Goal: Information Seeking & Learning: Learn about a topic

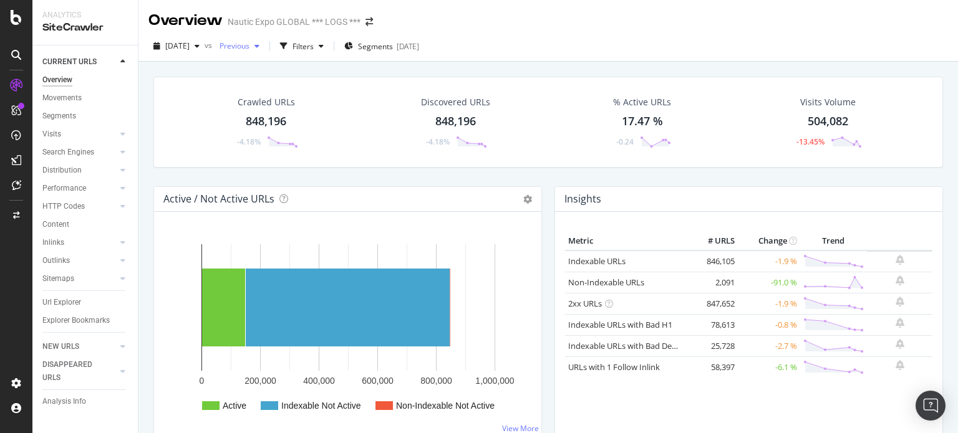
click at [264, 50] on div "Previous" at bounding box center [239, 46] width 50 height 19
click at [411, 168] on div "Crawled URLs 848,196 -4.18% Discovered URLs 848,196 -4.18% % Active URLs 17.47 …" at bounding box center [548, 132] width 802 height 110
click at [419, 52] on div "Segments [DATE]" at bounding box center [381, 46] width 75 height 19
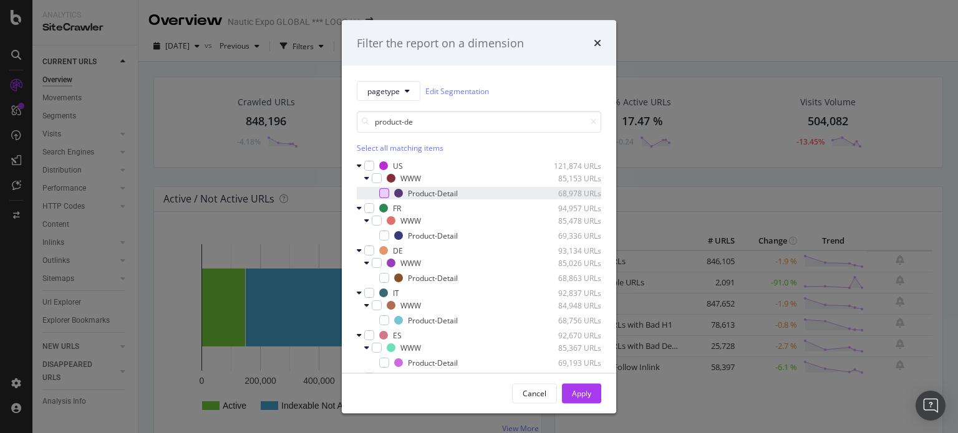
type input "product-de"
click at [383, 193] on div "modal" at bounding box center [384, 193] width 10 height 10
click at [380, 229] on div "Product-Detail 69,336 URLs" at bounding box center [479, 235] width 244 height 12
click at [381, 278] on div "modal" at bounding box center [384, 278] width 10 height 10
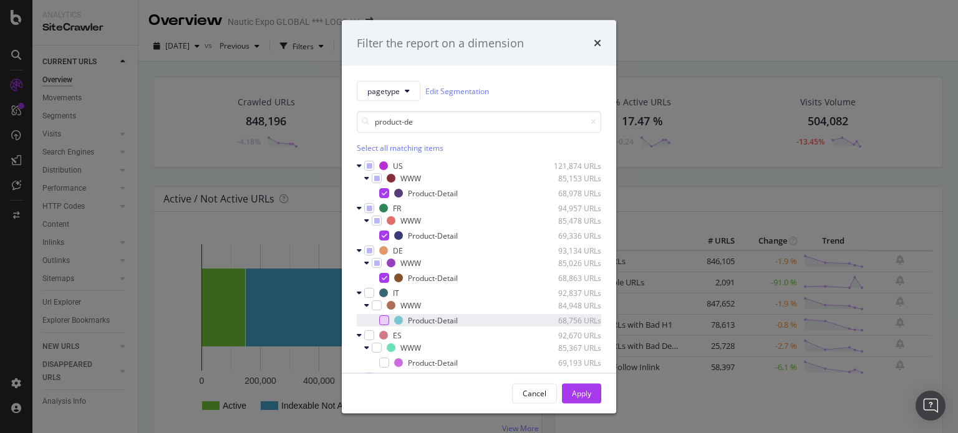
click at [382, 322] on div "modal" at bounding box center [384, 320] width 10 height 10
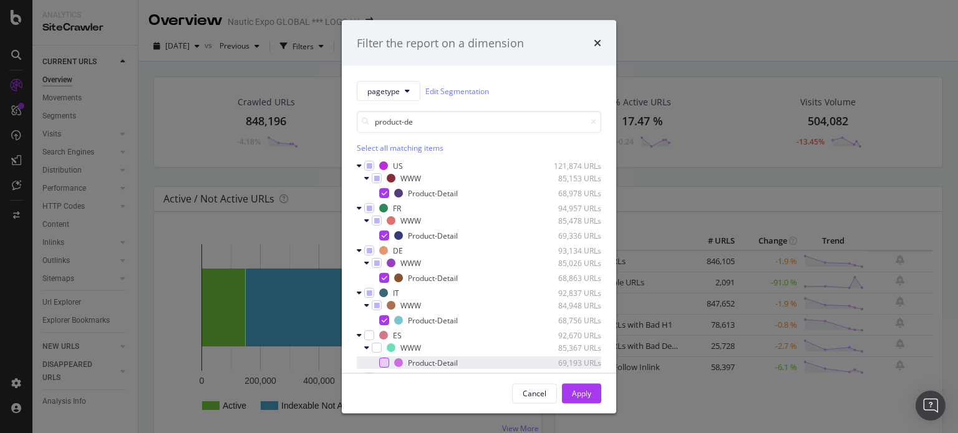
click at [385, 362] on div "modal" at bounding box center [384, 363] width 10 height 10
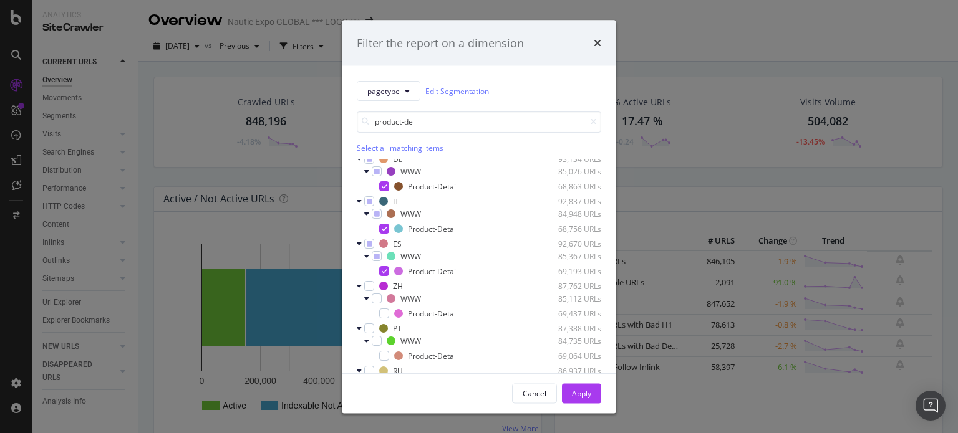
scroll to position [152, 0]
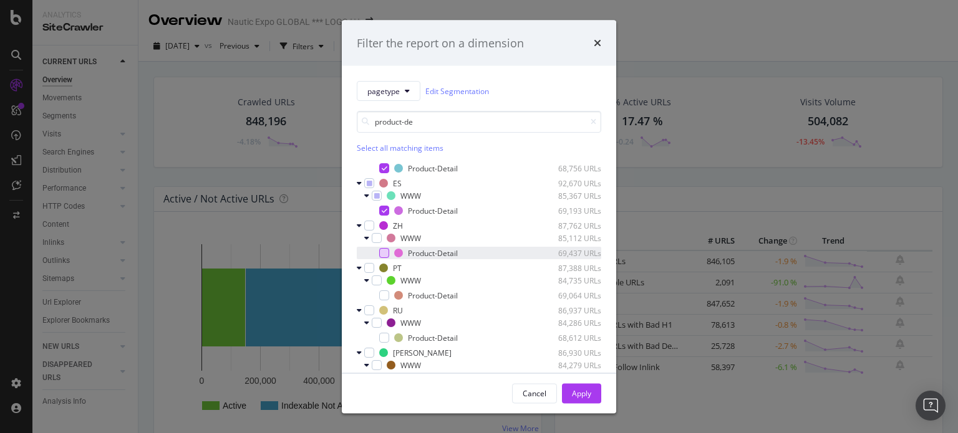
click at [384, 251] on div "modal" at bounding box center [384, 253] width 10 height 10
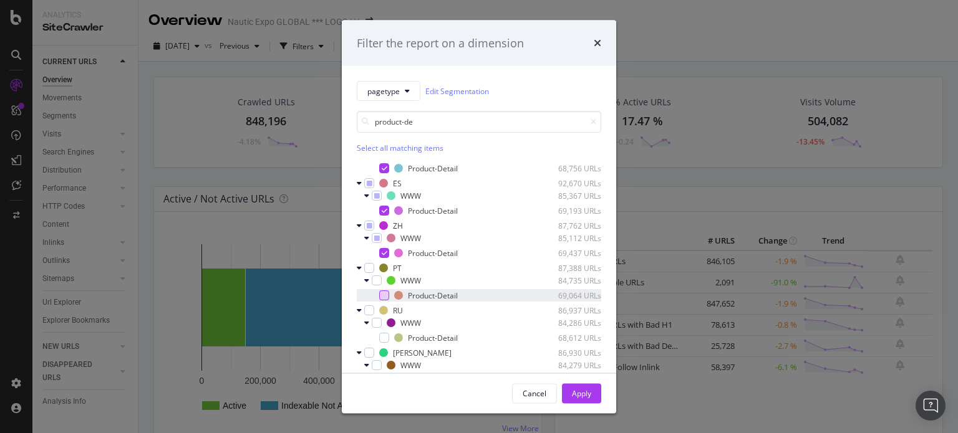
click at [387, 293] on div "modal" at bounding box center [384, 296] width 10 height 10
click at [384, 339] on div "modal" at bounding box center [384, 338] width 10 height 10
click at [579, 393] on div "Apply" at bounding box center [581, 393] width 19 height 11
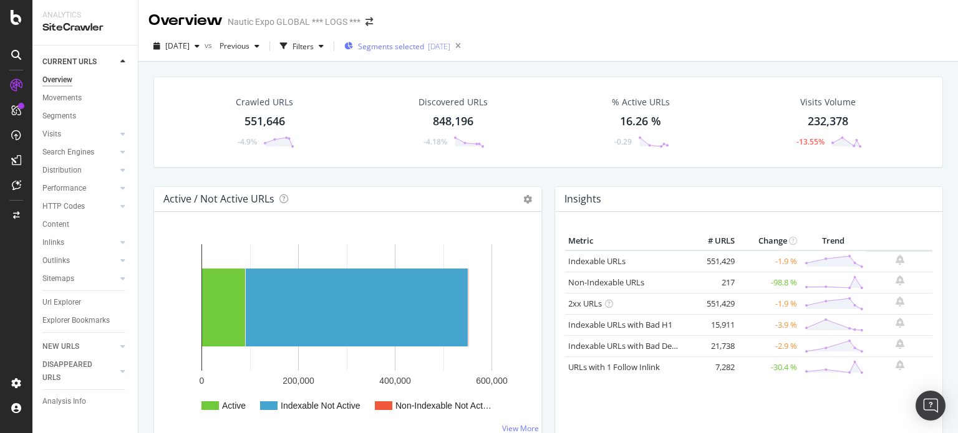
click at [450, 52] on div "Segments selected [DATE]" at bounding box center [397, 46] width 106 height 19
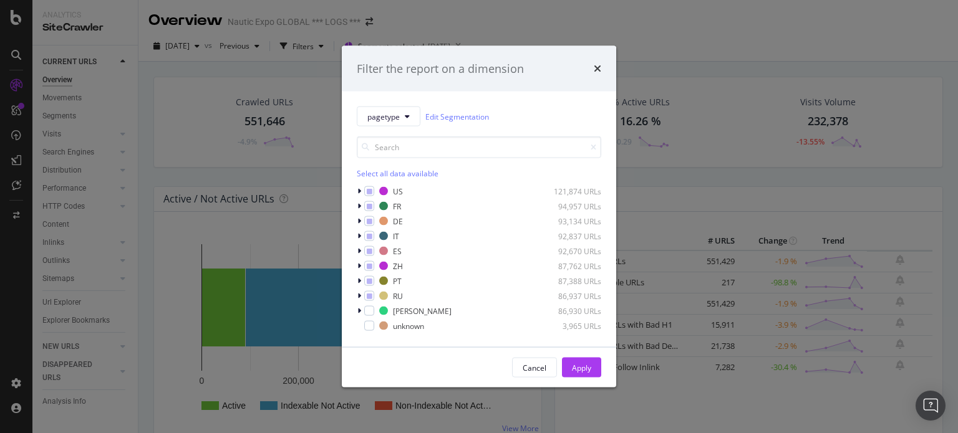
click at [572, 26] on div "Filter the report on a dimension pagetype Edit Segmentation Select all data ava…" at bounding box center [479, 216] width 958 height 433
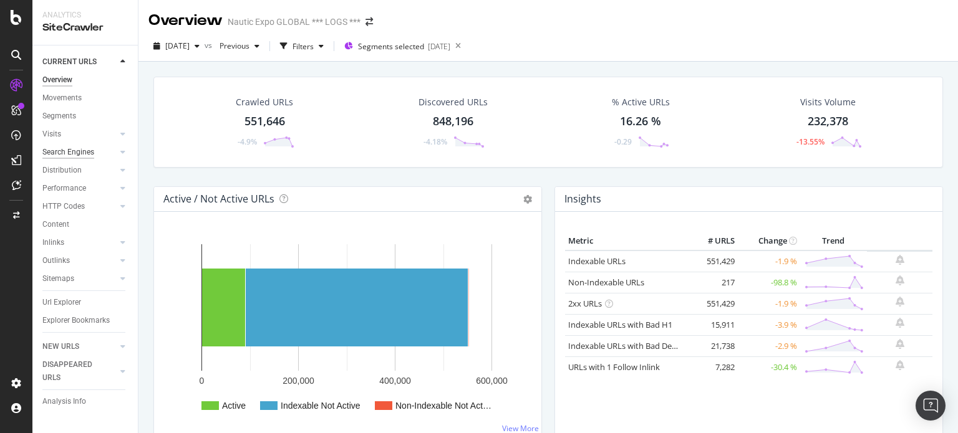
click at [78, 155] on div "Search Engines" at bounding box center [68, 152] width 52 height 13
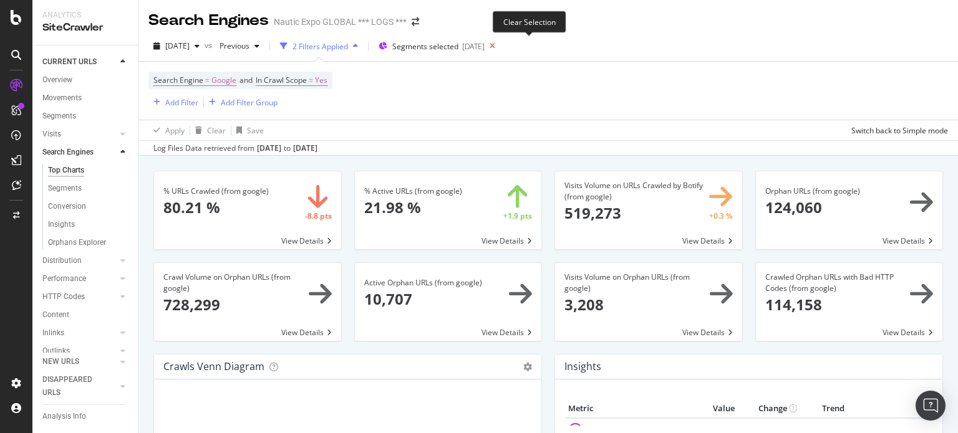
click at [500, 49] on icon at bounding box center [492, 45] width 16 height 17
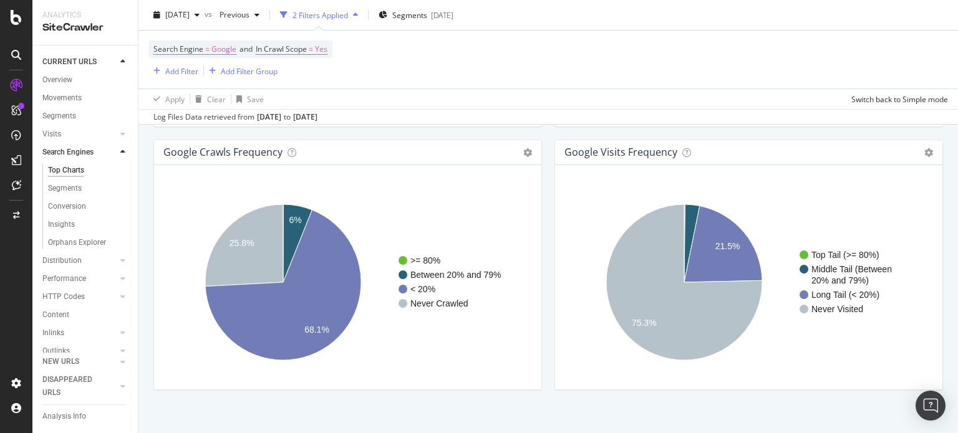
scroll to position [1541, 0]
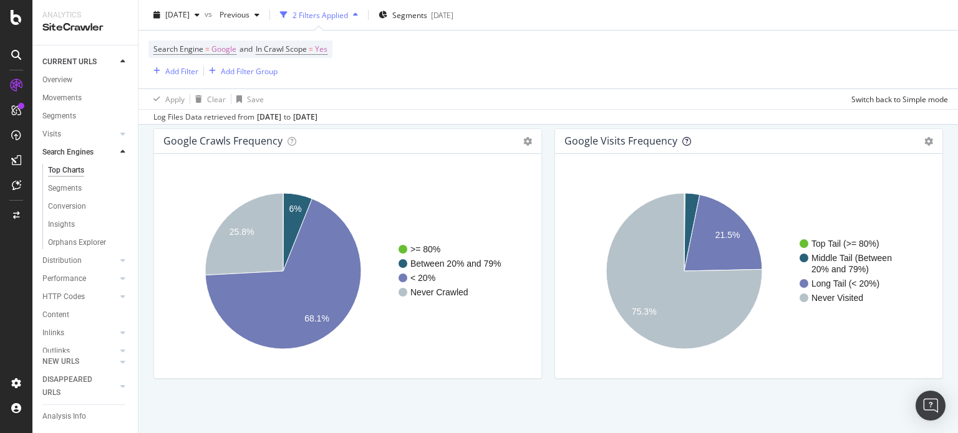
click at [682, 137] on icon at bounding box center [686, 141] width 9 height 9
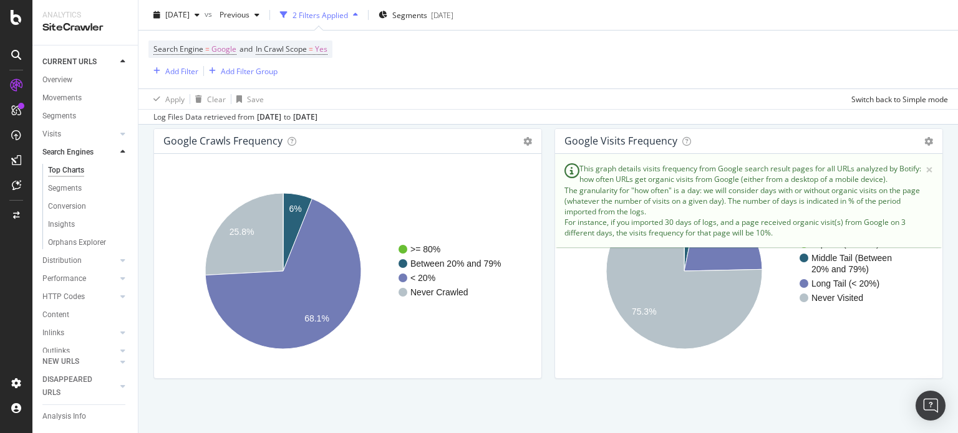
click at [537, 254] on div "google Crawls Frequency Chart (by Value) Table Expand Export as CSV Export as P…" at bounding box center [347, 259] width 401 height 263
click at [317, 117] on div "[DATE]" at bounding box center [305, 117] width 24 height 11
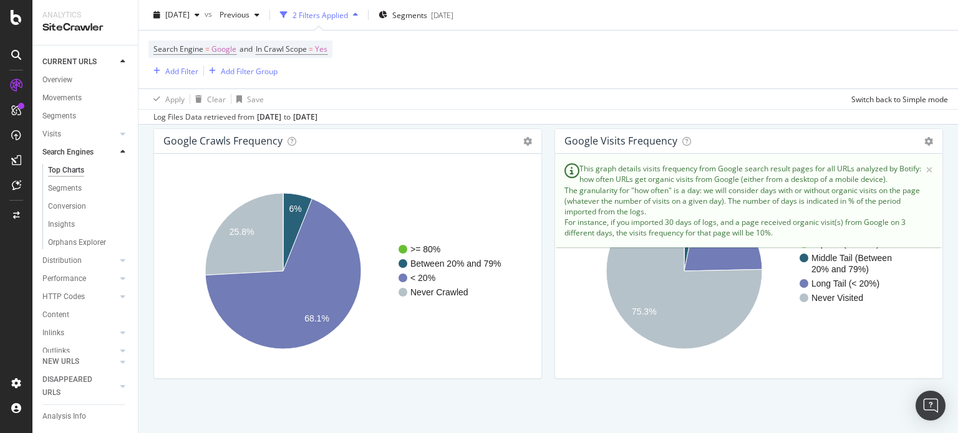
click at [317, 117] on div "[DATE]" at bounding box center [305, 117] width 24 height 11
click at [393, 115] on div "Log Files Data retrieved from [DATE] to [DATE]" at bounding box center [547, 116] width 819 height 15
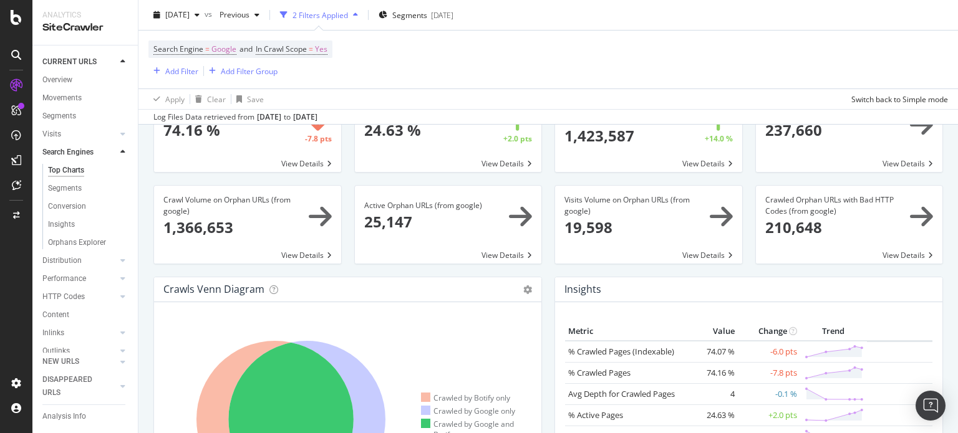
scroll to position [0, 0]
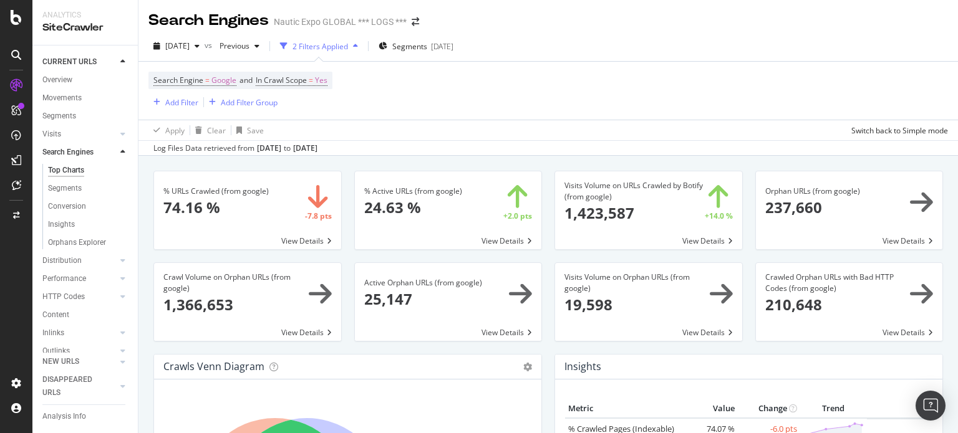
click at [221, 191] on span at bounding box center [247, 210] width 187 height 78
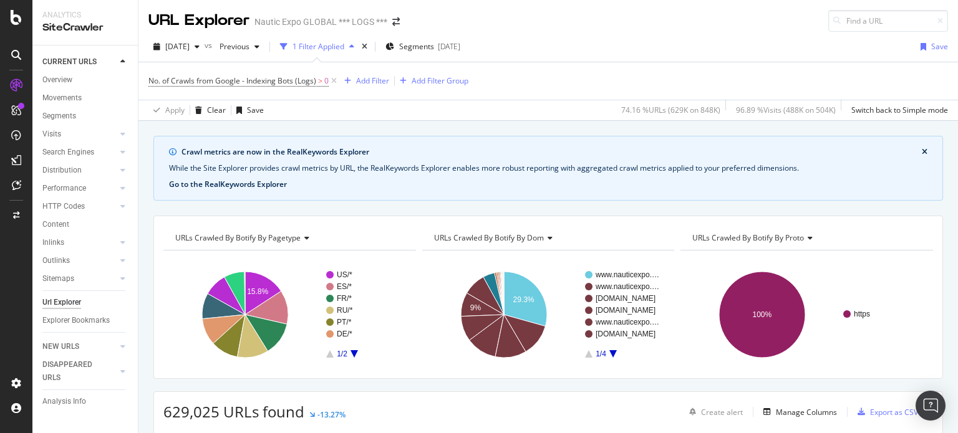
click at [230, 184] on button "Go to the RealKeywords Explorer" at bounding box center [228, 184] width 118 height 11
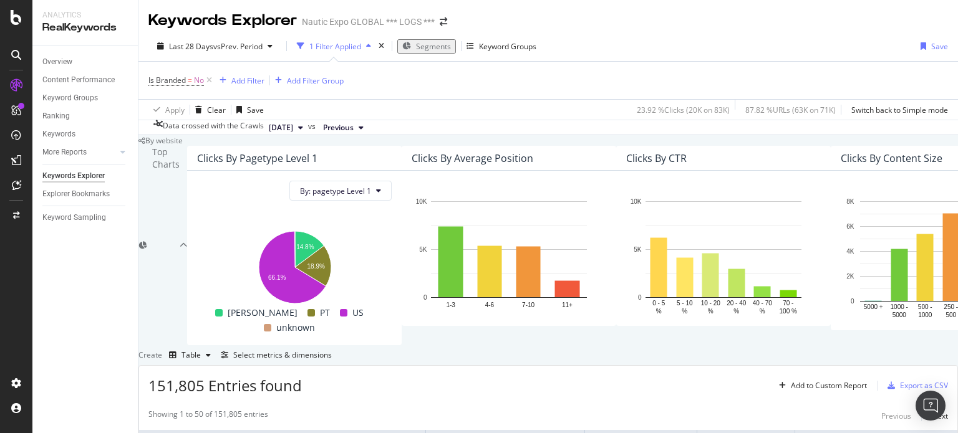
scroll to position [239, 0]
click at [67, 57] on div "Overview" at bounding box center [57, 61] width 30 height 13
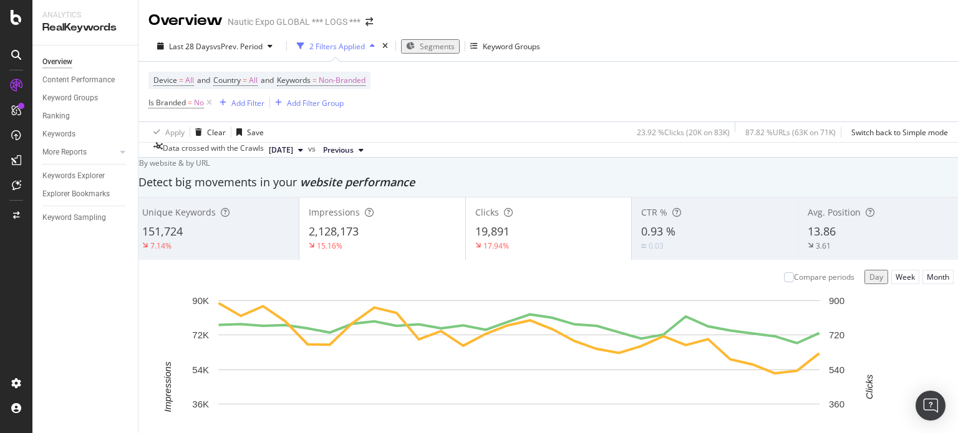
scroll to position [1116, 0]
click at [63, 223] on div "Keyword Sampling" at bounding box center [74, 217] width 64 height 13
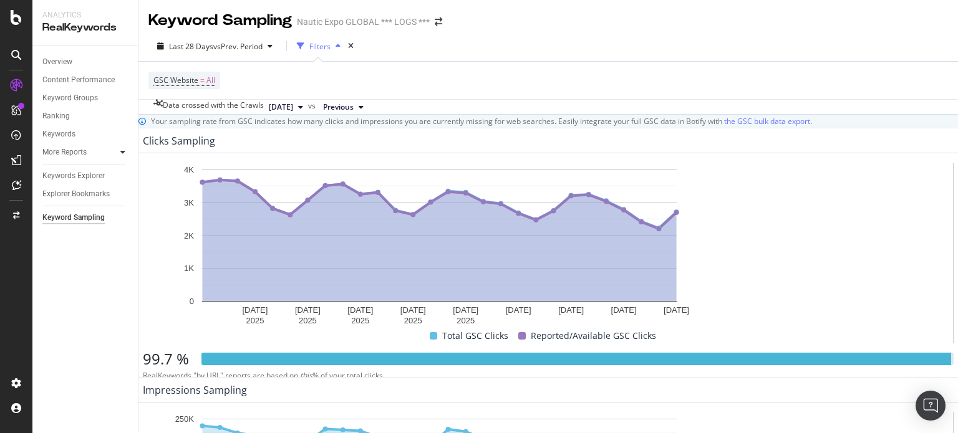
click at [120, 149] on div at bounding box center [123, 152] width 12 height 12
click at [65, 132] on div "Keywords" at bounding box center [58, 134] width 33 height 13
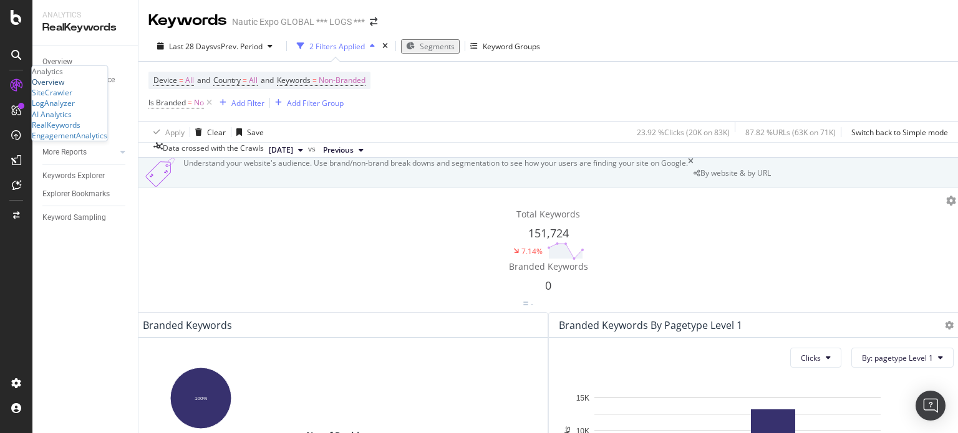
click at [53, 87] on div "Overview" at bounding box center [48, 82] width 32 height 11
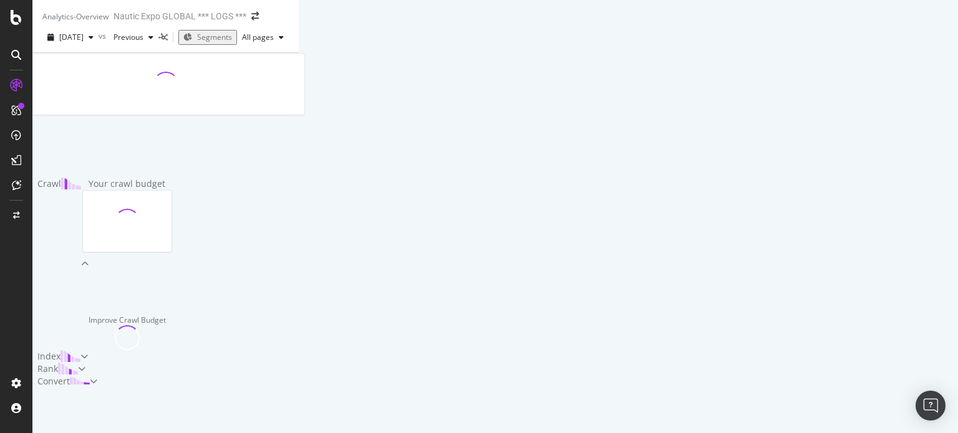
click at [168, 41] on icon at bounding box center [162, 37] width 9 height 7
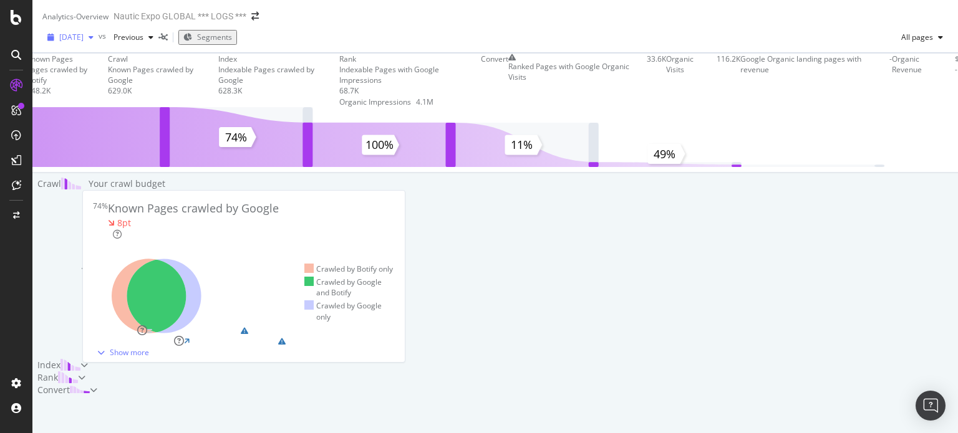
click at [94, 41] on icon "button" at bounding box center [91, 37] width 5 height 7
click at [341, 178] on div "Known Pages Pages crawled by Botify 848.2K Crawl Known Pages crawled by Google …" at bounding box center [495, 115] width 938 height 125
click at [110, 352] on div "Show more" at bounding box center [129, 352] width 39 height 11
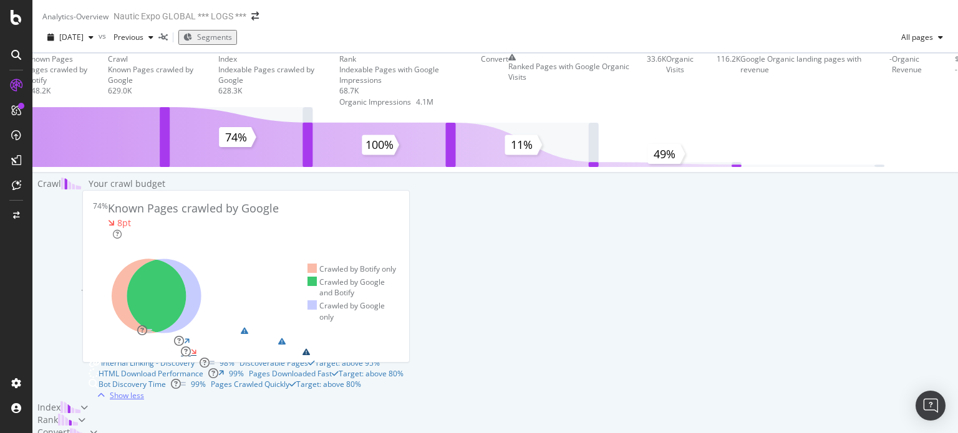
scroll to position [384, 0]
click at [132, 325] on div "Sitemaps" at bounding box center [116, 330] width 32 height 11
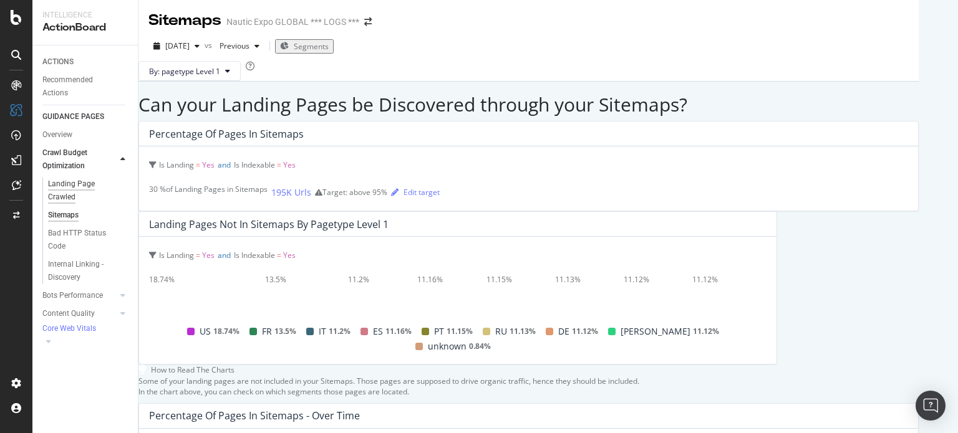
click at [62, 183] on div "Landing Page Crawled" at bounding box center [83, 191] width 70 height 26
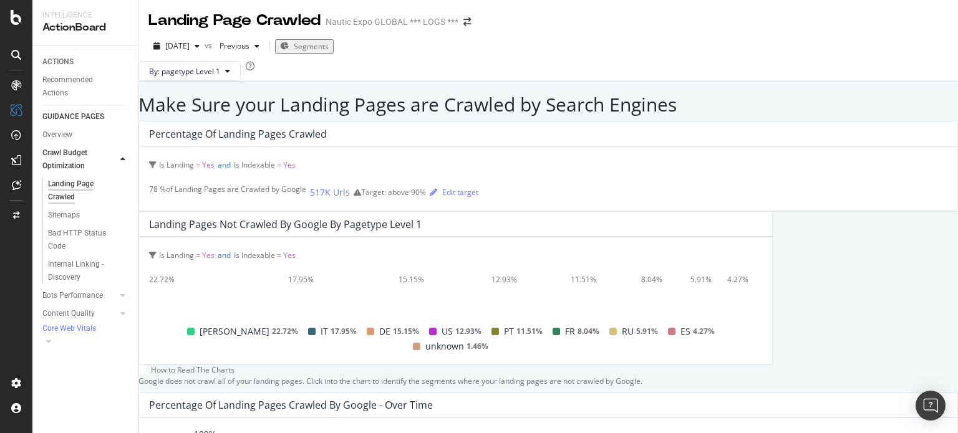
scroll to position [739, 0]
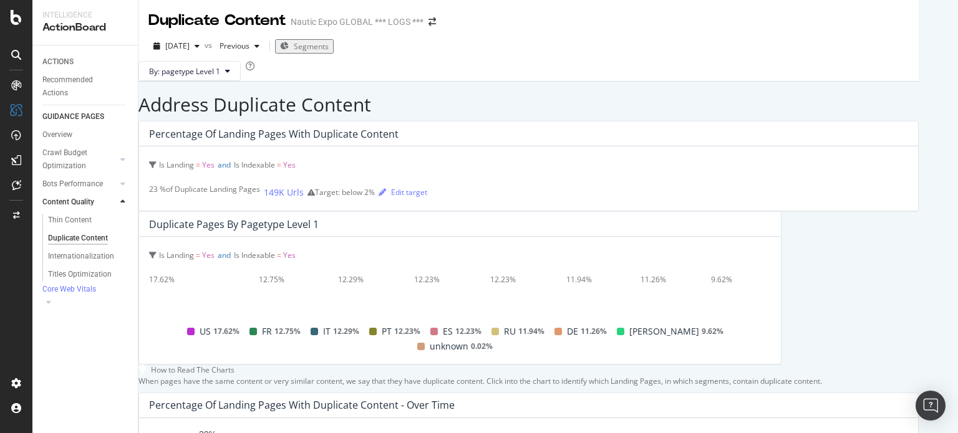
scroll to position [479, 0]
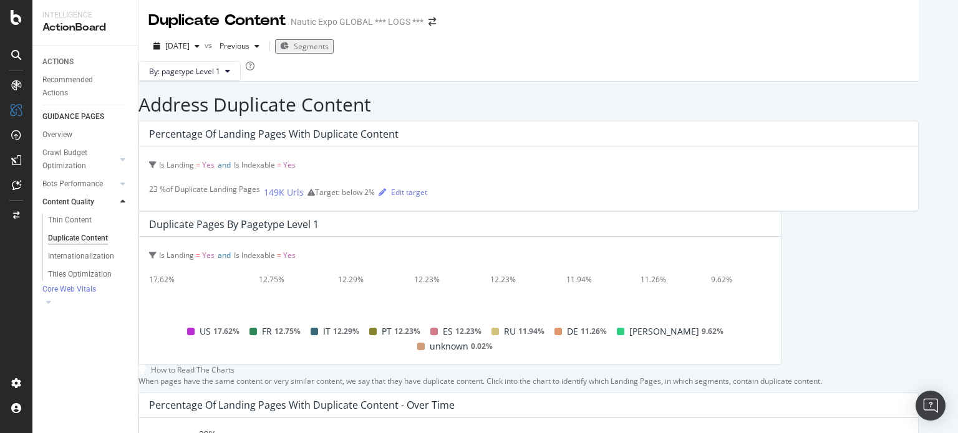
scroll to position [496, 0]
click at [64, 87] on div "Overview" at bounding box center [48, 82] width 32 height 11
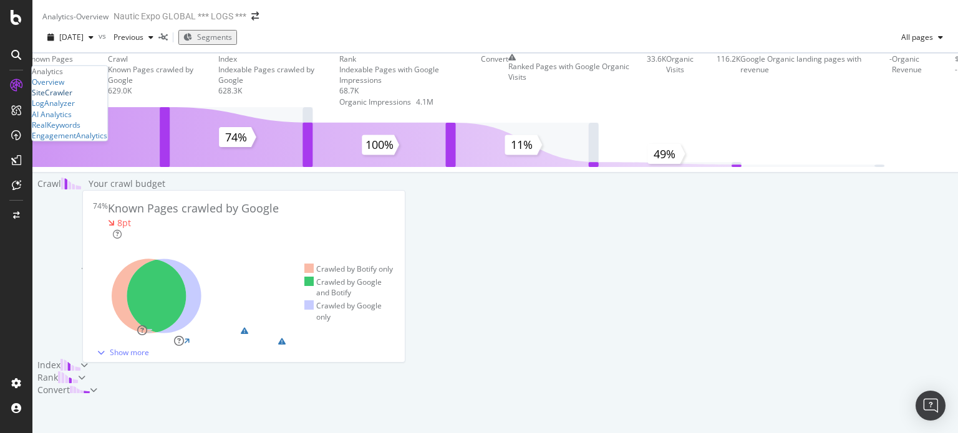
click at [65, 98] on div "SiteCrawler" at bounding box center [52, 92] width 41 height 11
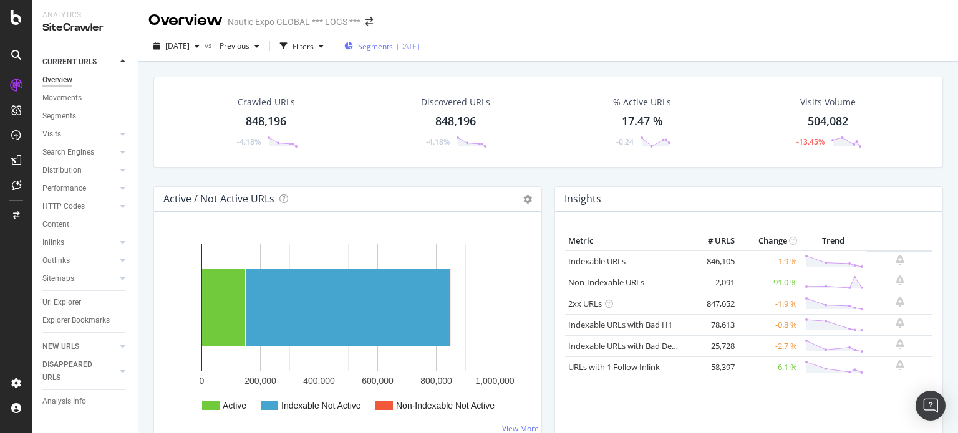
click at [383, 44] on span "Segments" at bounding box center [375, 46] width 35 height 11
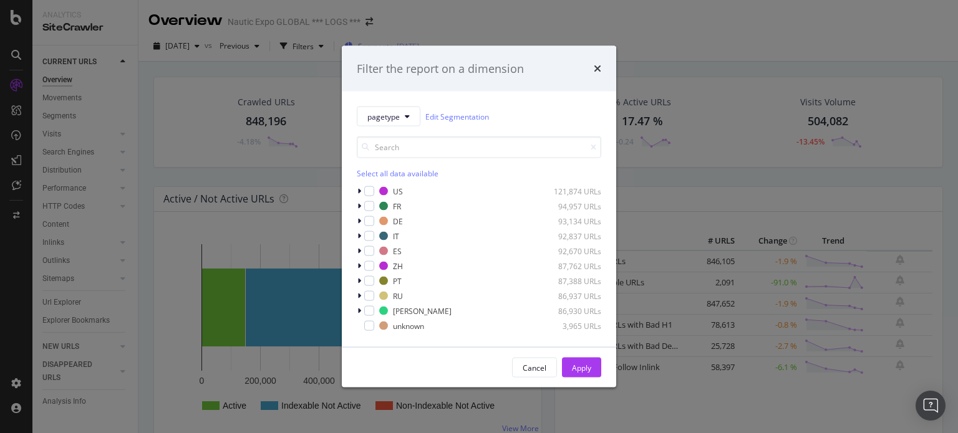
click at [383, 44] on div "Filter the report on a dimension pagetype Edit Segmentation Select all data ava…" at bounding box center [479, 216] width 958 height 433
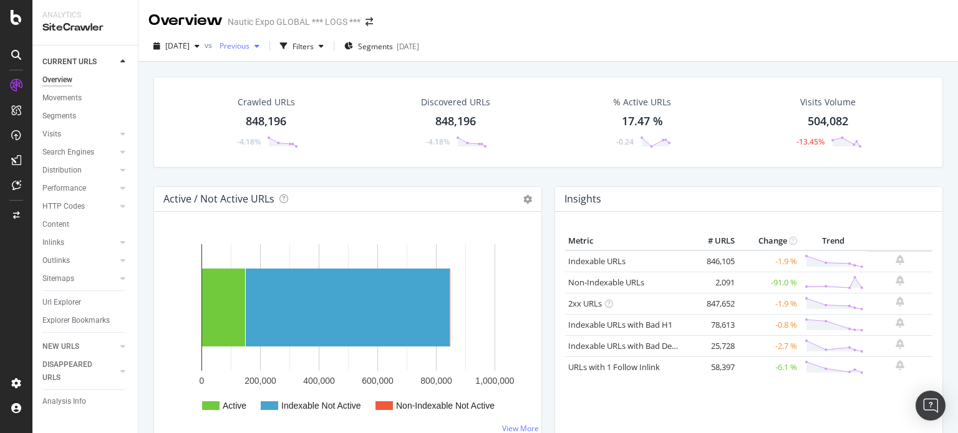
click at [251, 39] on div "Previous" at bounding box center [239, 46] width 50 height 19
click at [151, 120] on div "Crawled URLs 848,196 -4.18% Discovered URLs 848,196 -4.18% % Active URLs 17.47 …" at bounding box center [548, 132] width 802 height 110
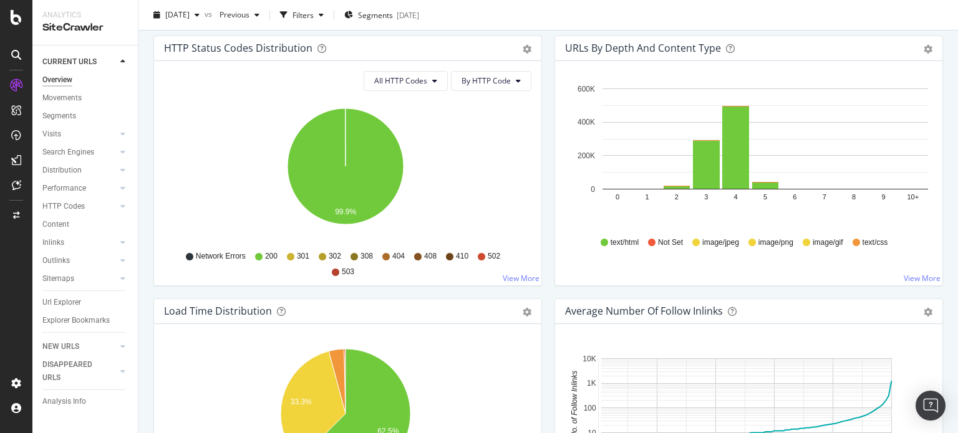
scroll to position [700, 0]
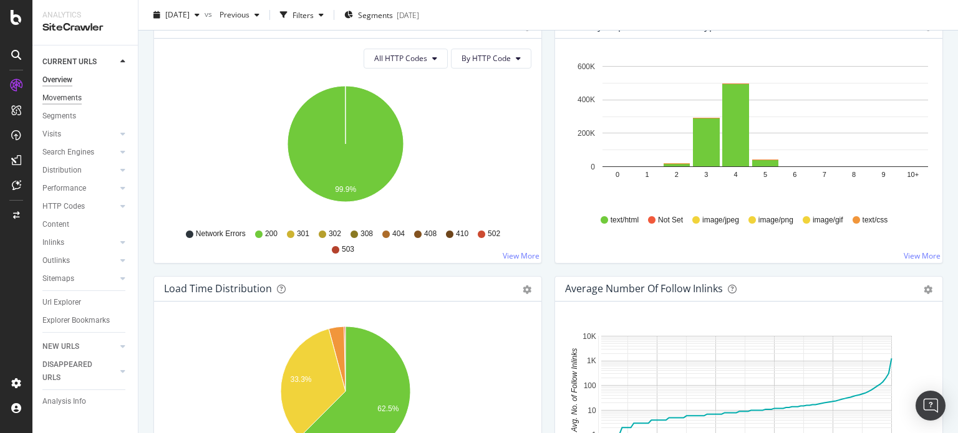
click at [58, 102] on div "Movements" at bounding box center [61, 98] width 39 height 13
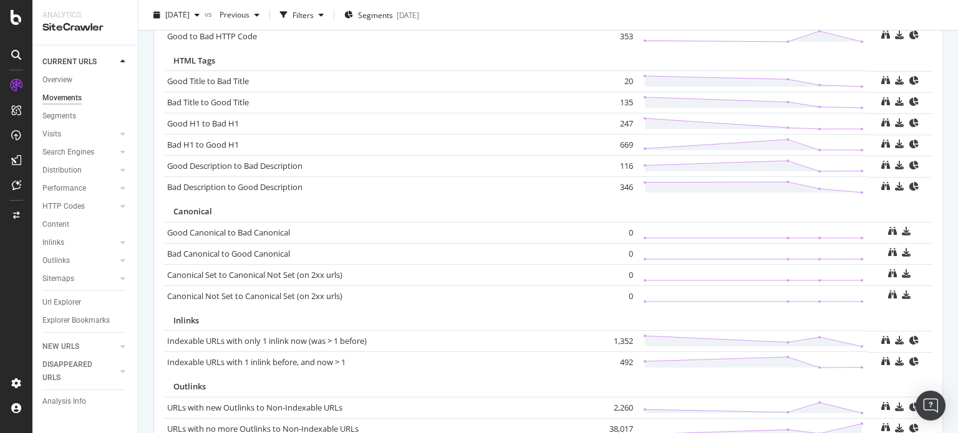
scroll to position [889, 0]
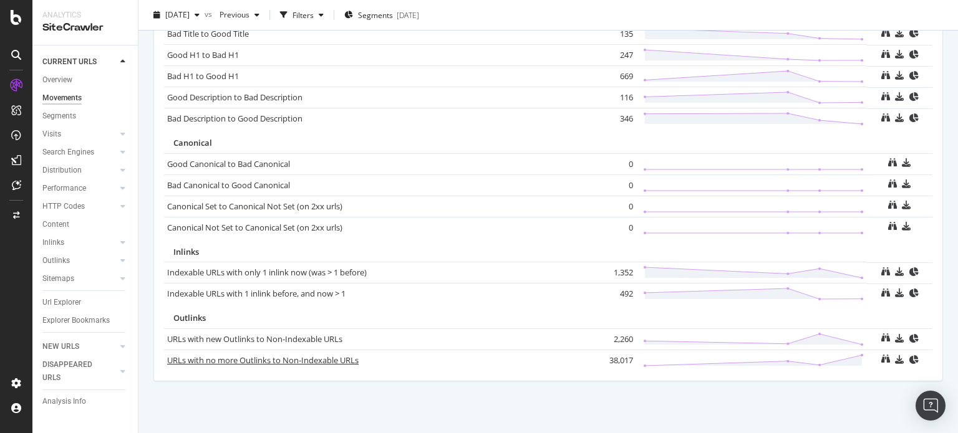
click at [297, 358] on link "URLs with no more Outlinks to Non-Indexable URLs" at bounding box center [262, 360] width 191 height 11
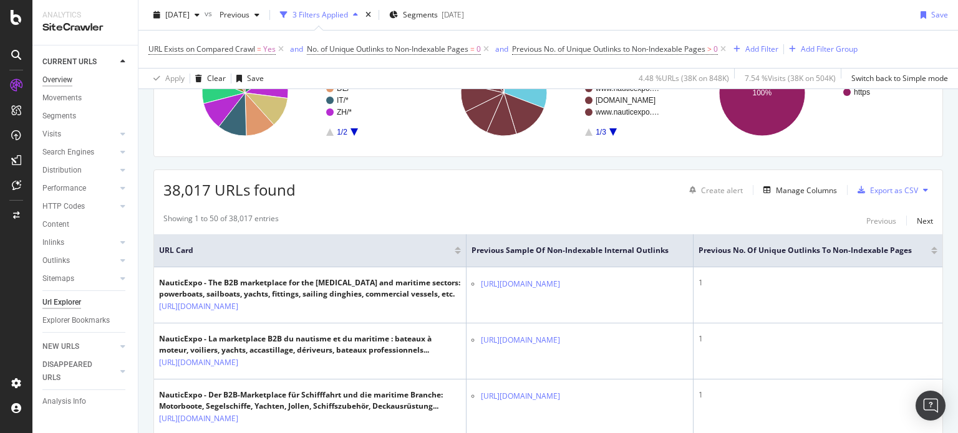
click at [65, 81] on div "Overview" at bounding box center [57, 80] width 30 height 13
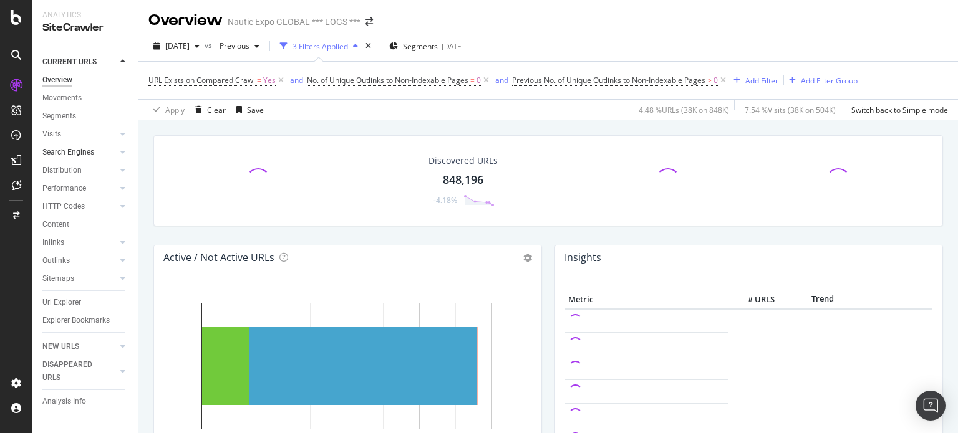
click at [116, 153] on div at bounding box center [110, 152] width 12 height 12
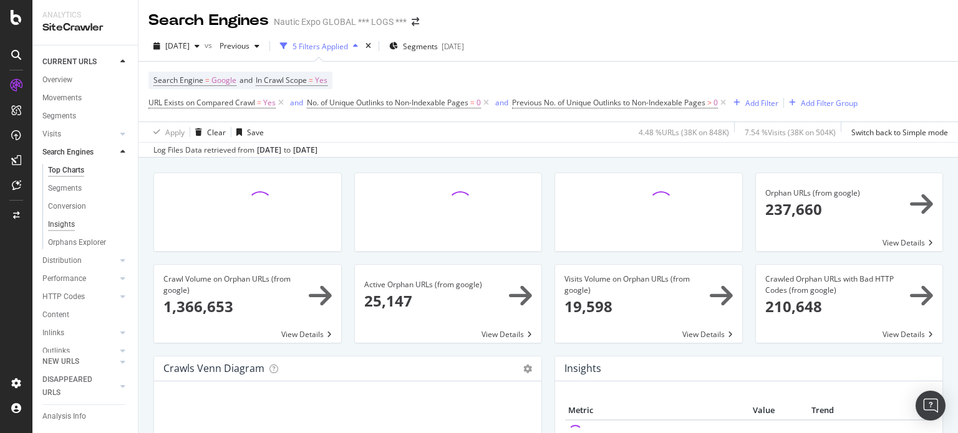
click at [60, 224] on div "Insights" at bounding box center [61, 224] width 27 height 13
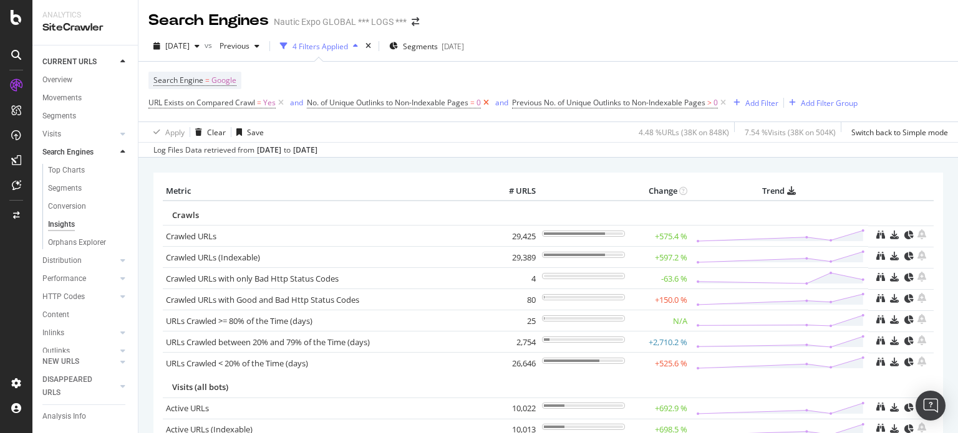
click at [489, 105] on icon at bounding box center [486, 103] width 11 height 12
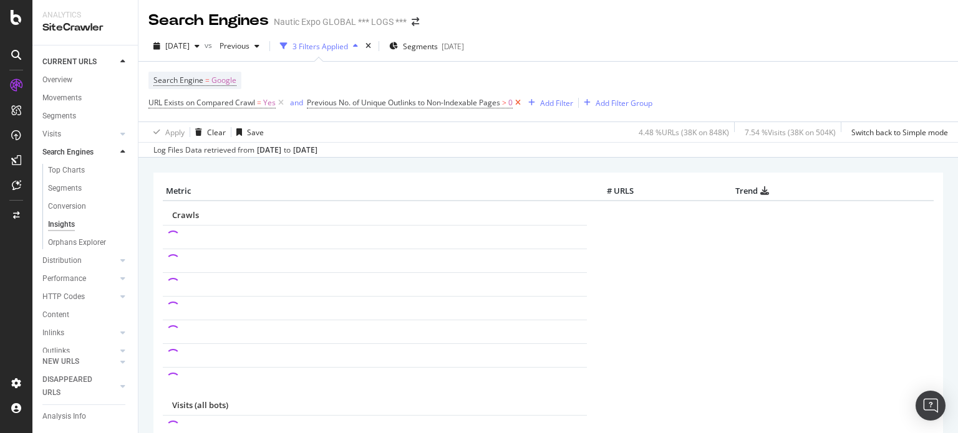
click at [519, 100] on icon at bounding box center [518, 103] width 11 height 12
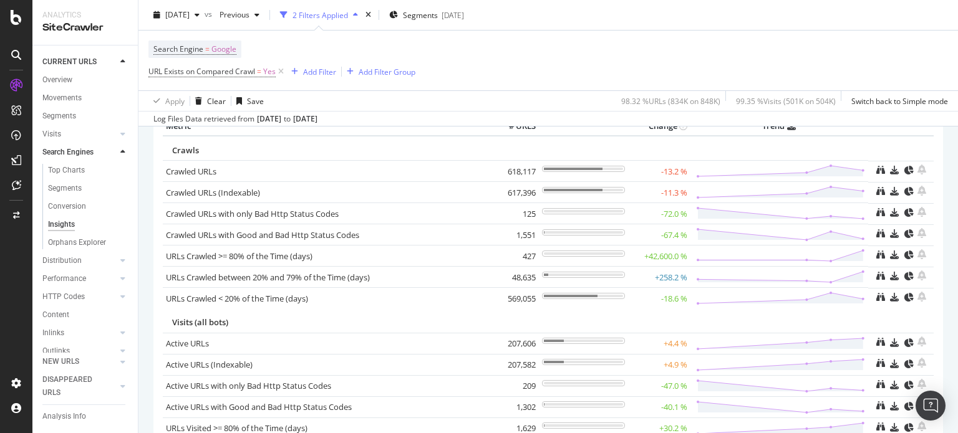
scroll to position [24, 0]
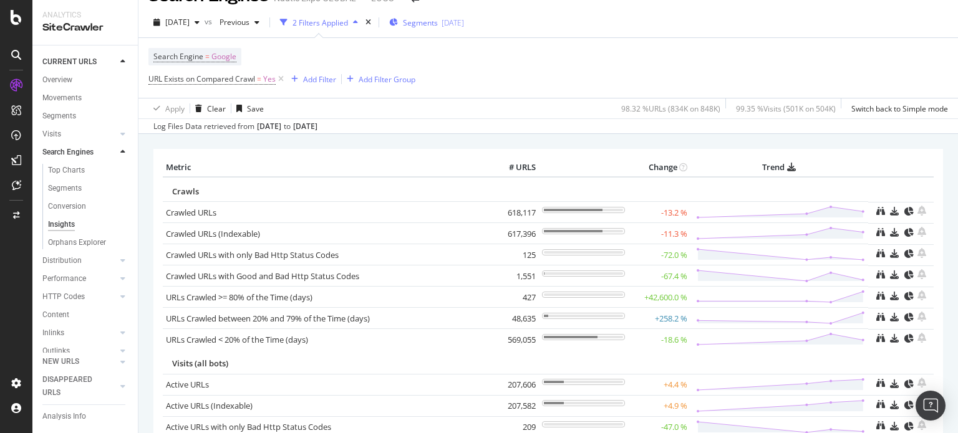
click at [464, 27] on div "[DATE]" at bounding box center [452, 22] width 22 height 11
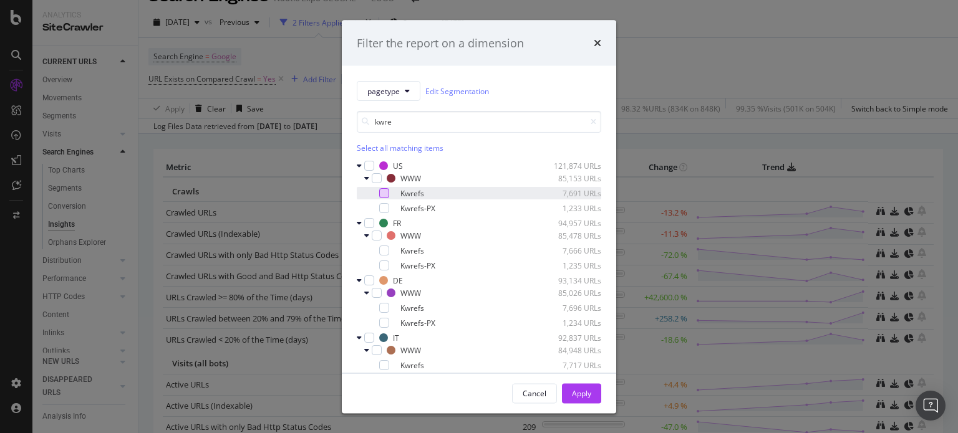
type input "kwre"
click at [380, 194] on div "modal" at bounding box center [384, 193] width 10 height 10
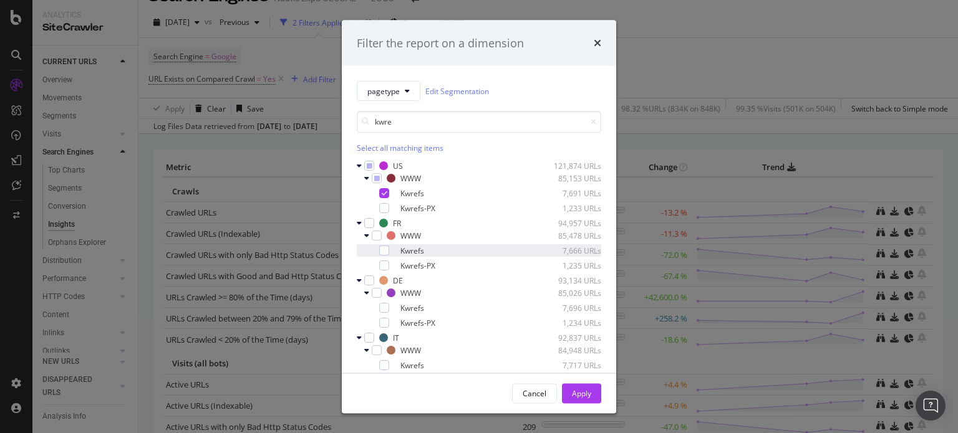
click at [378, 251] on div "modal" at bounding box center [375, 250] width 7 height 12
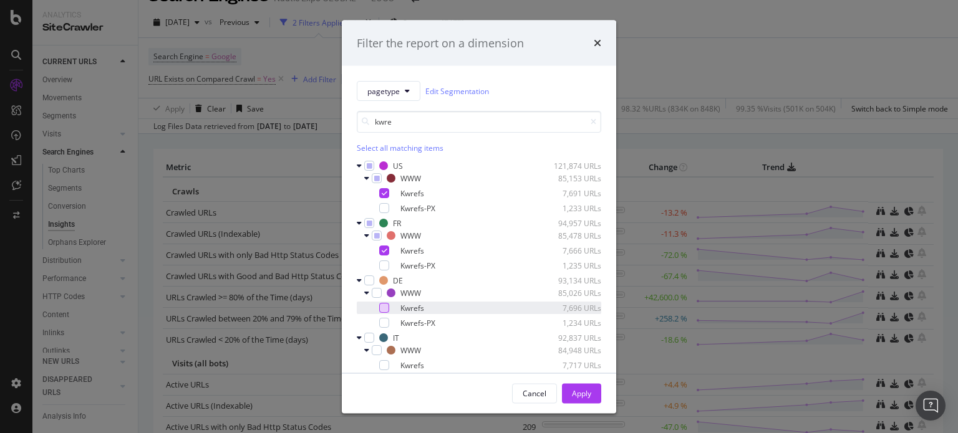
click at [385, 306] on div "modal" at bounding box center [384, 308] width 10 height 10
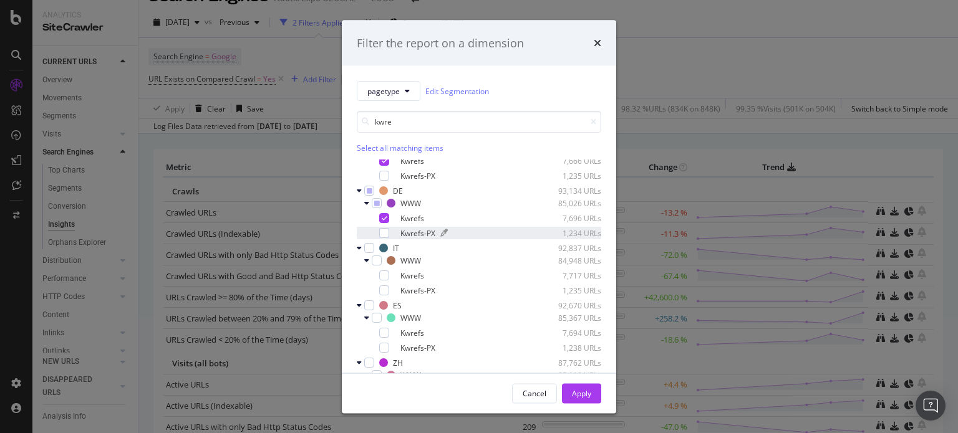
scroll to position [90, 0]
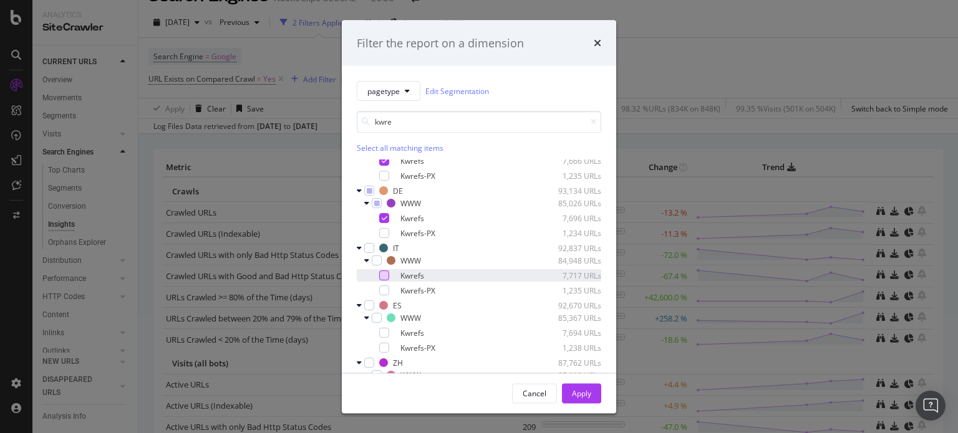
click at [382, 271] on div "modal" at bounding box center [384, 276] width 10 height 10
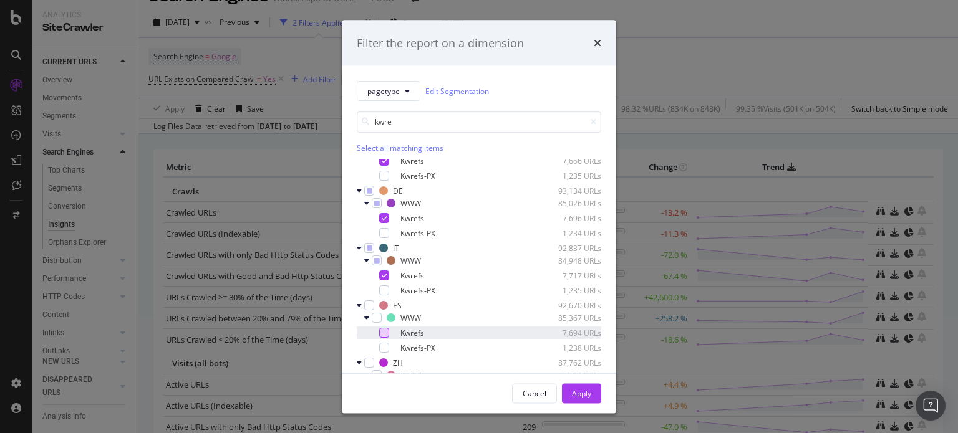
click at [387, 335] on div "modal" at bounding box center [384, 333] width 10 height 10
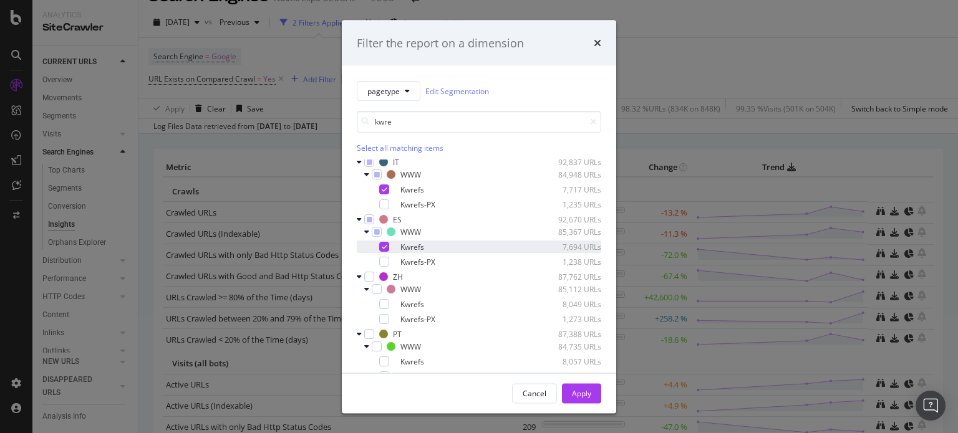
scroll to position [191, 0]
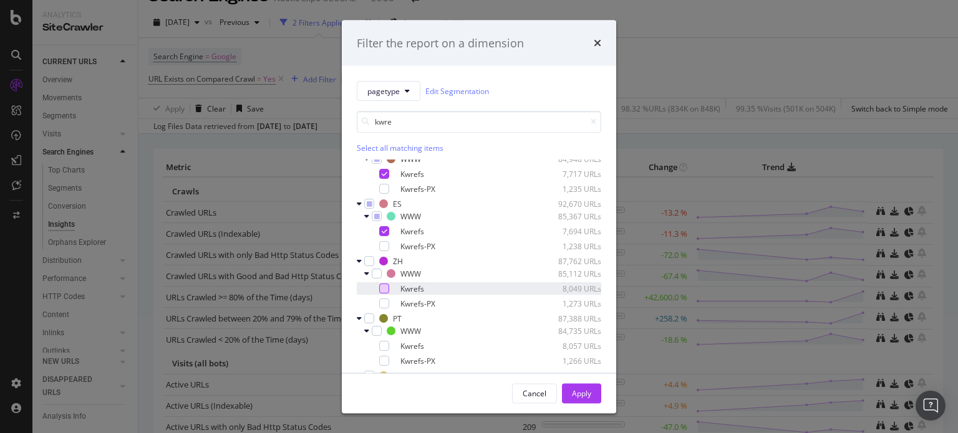
click at [380, 285] on div "modal" at bounding box center [384, 289] width 10 height 10
click at [383, 350] on div "modal" at bounding box center [384, 346] width 10 height 10
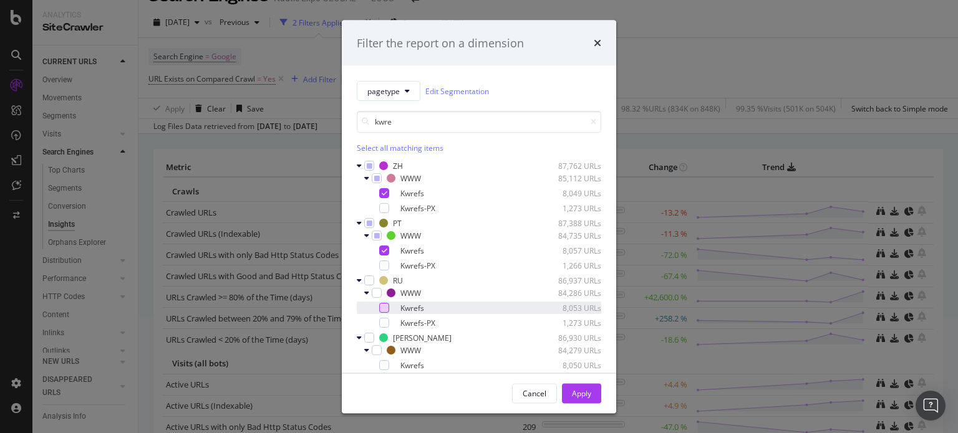
click at [388, 309] on div "modal" at bounding box center [384, 308] width 10 height 10
click at [382, 367] on div "modal" at bounding box center [384, 365] width 10 height 10
click at [589, 398] on div "Apply" at bounding box center [581, 393] width 19 height 19
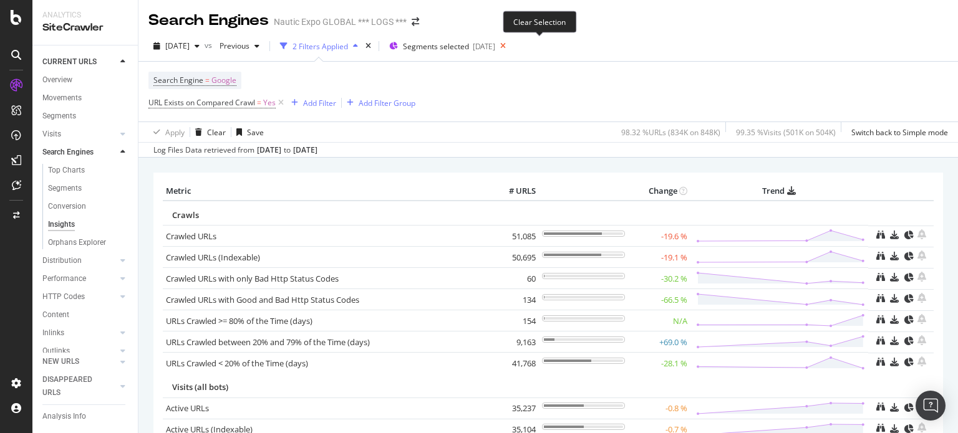
click at [511, 44] on icon at bounding box center [503, 45] width 16 height 17
click at [76, 168] on div "Top Charts" at bounding box center [66, 170] width 37 height 13
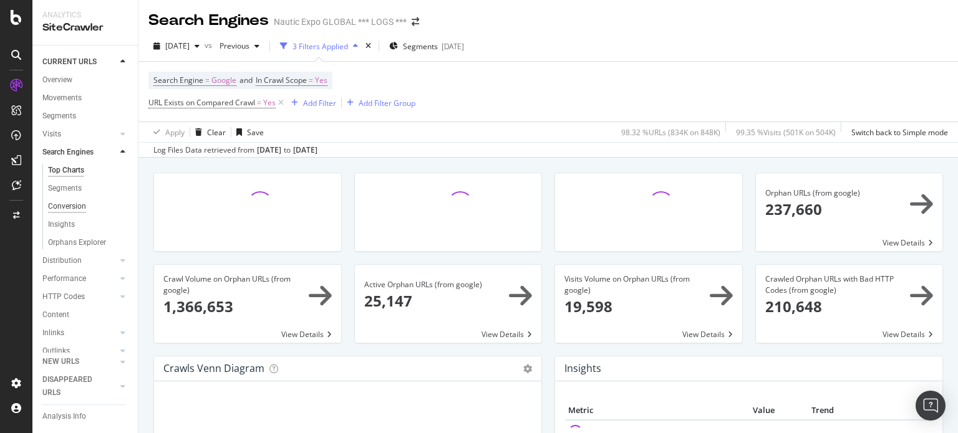
click at [60, 206] on div "Conversion" at bounding box center [67, 206] width 38 height 13
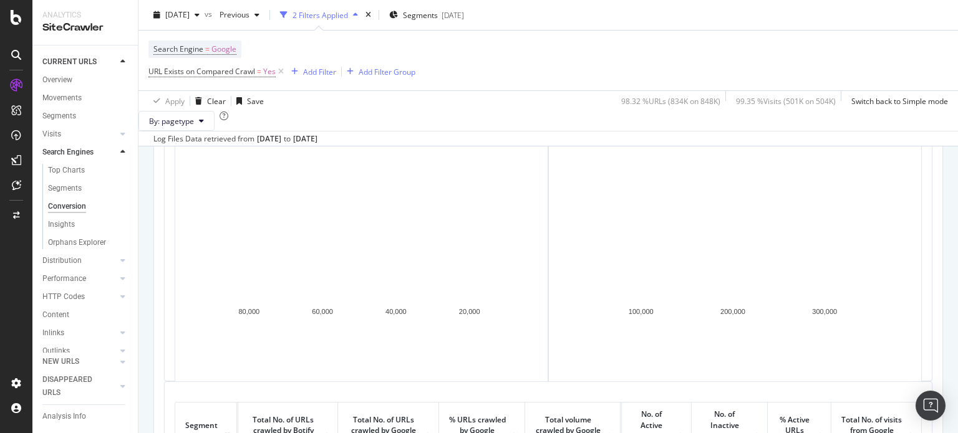
scroll to position [24, 0]
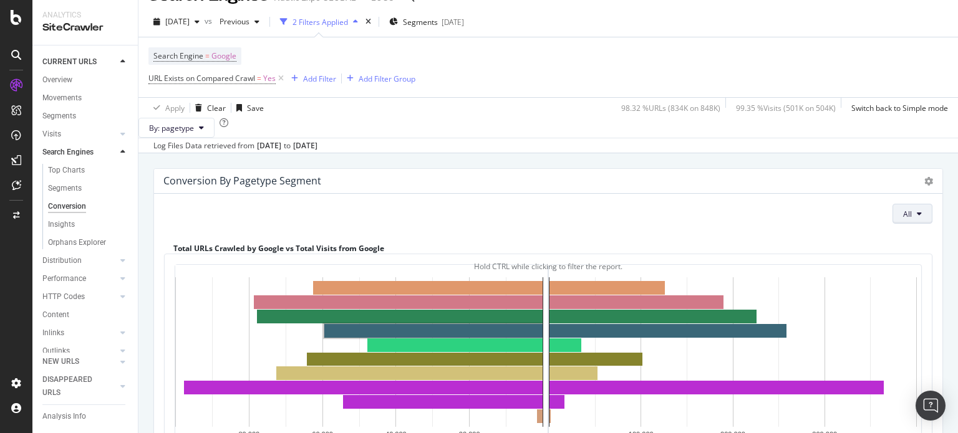
click at [912, 224] on button "All" at bounding box center [912, 214] width 40 height 20
click at [715, 224] on div "All" at bounding box center [548, 214] width 768 height 20
click at [924, 186] on icon at bounding box center [928, 181] width 9 height 9
click at [691, 224] on div "All" at bounding box center [548, 214] width 768 height 20
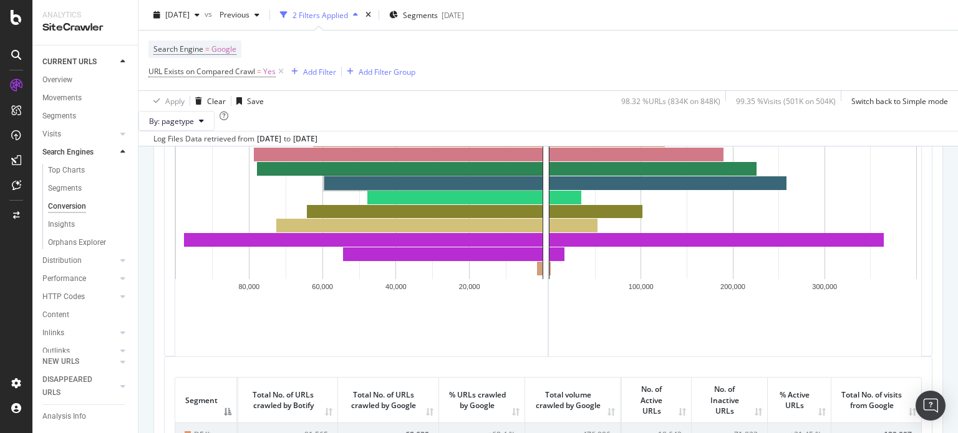
scroll to position [0, 0]
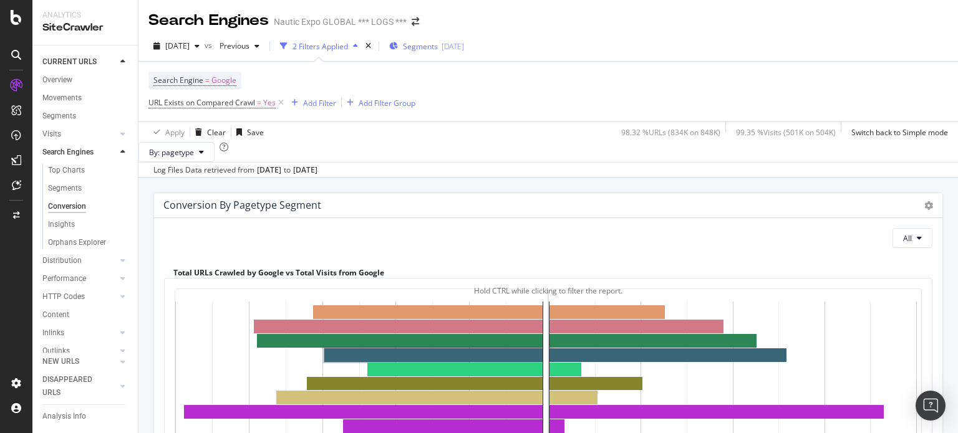
click at [438, 44] on span "Segments" at bounding box center [420, 46] width 35 height 11
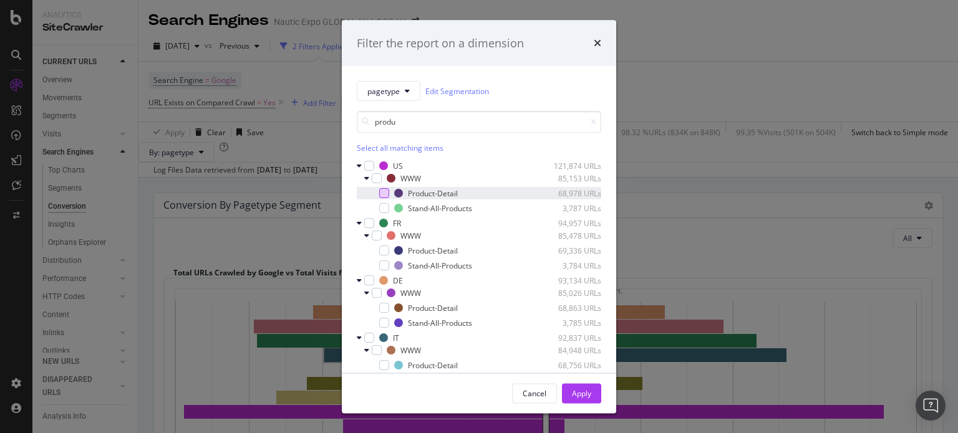
type input "produ"
click at [385, 189] on div "modal" at bounding box center [384, 193] width 10 height 10
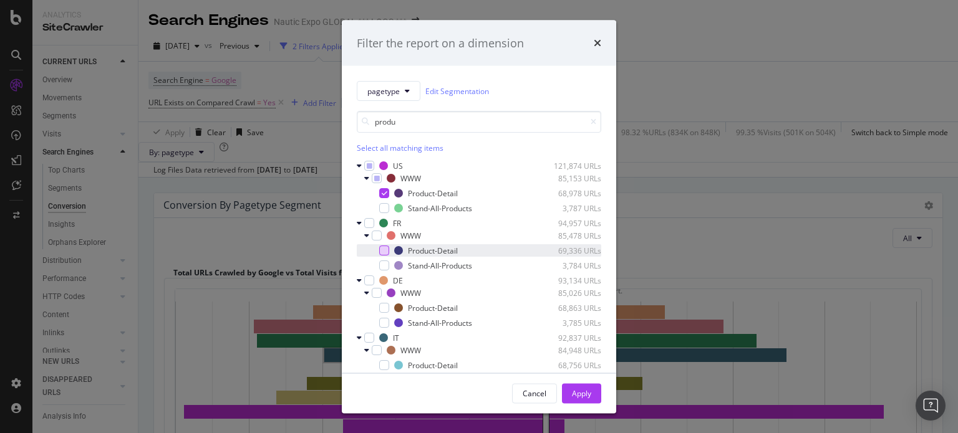
click at [384, 251] on div "modal" at bounding box center [384, 251] width 10 height 10
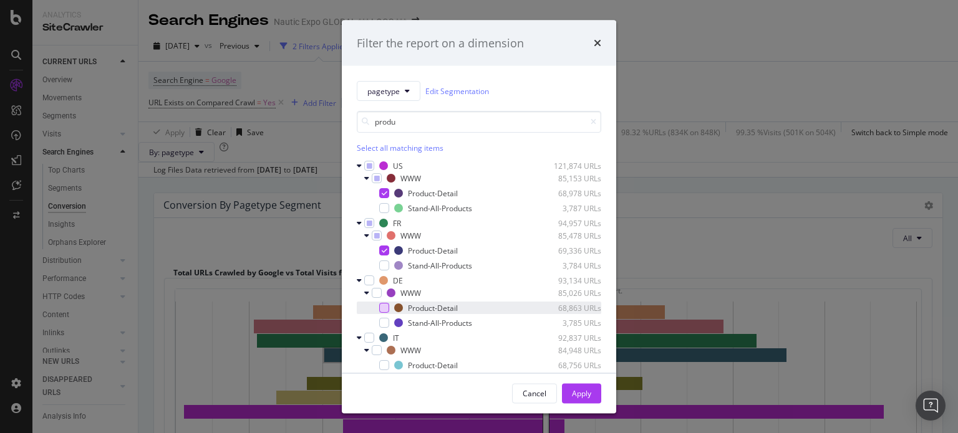
click at [383, 306] on div "modal" at bounding box center [384, 308] width 10 height 10
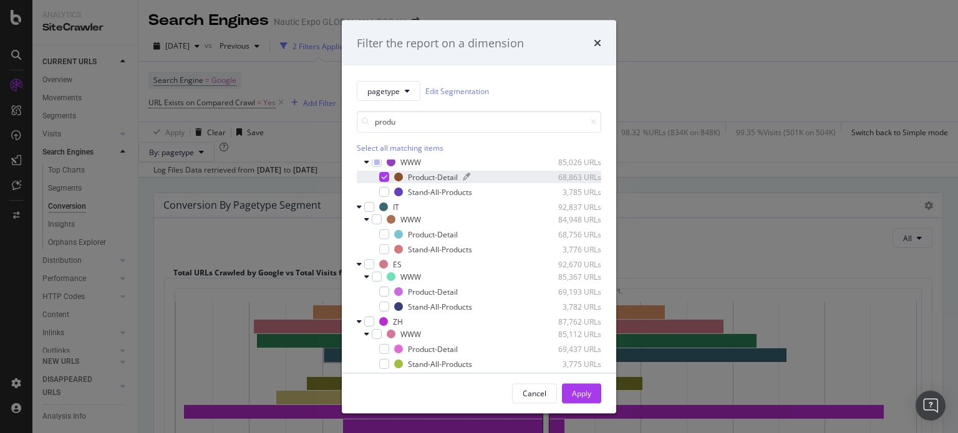
scroll to position [132, 0]
click at [383, 234] on div "modal" at bounding box center [384, 234] width 10 height 10
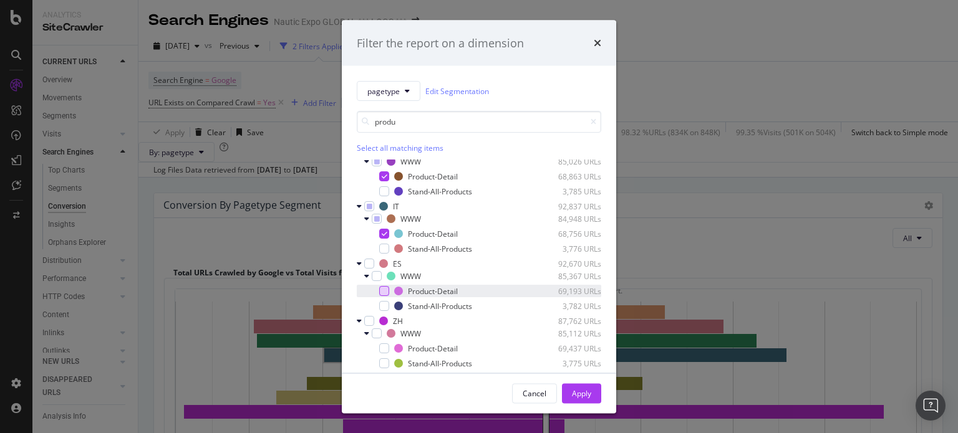
click at [385, 291] on div "modal" at bounding box center [384, 291] width 10 height 10
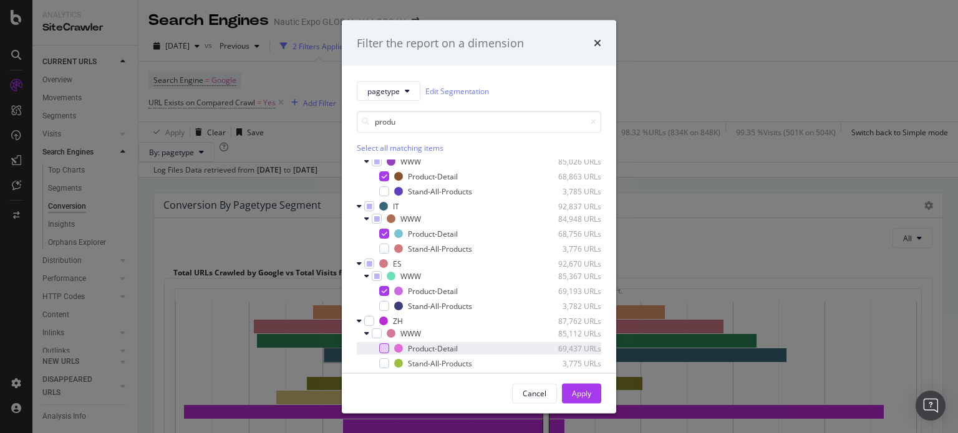
click at [385, 350] on div "modal" at bounding box center [384, 349] width 10 height 10
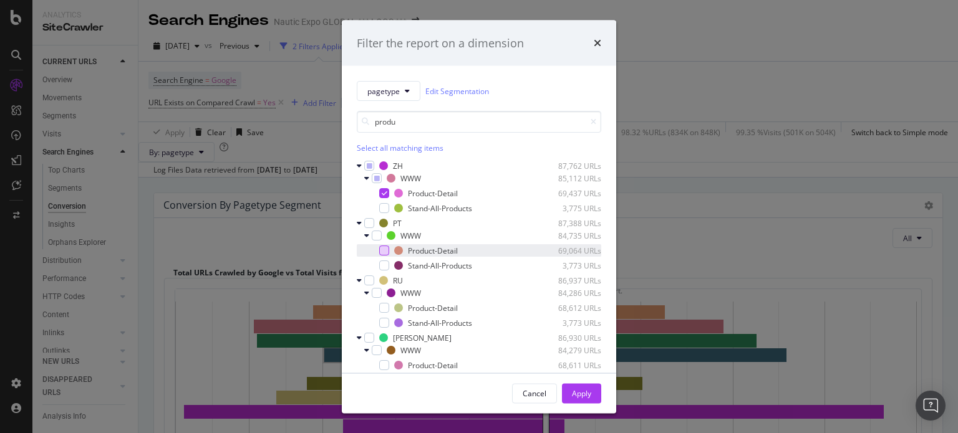
click at [382, 249] on div "modal" at bounding box center [384, 251] width 10 height 10
click at [382, 307] on div "modal" at bounding box center [384, 308] width 10 height 10
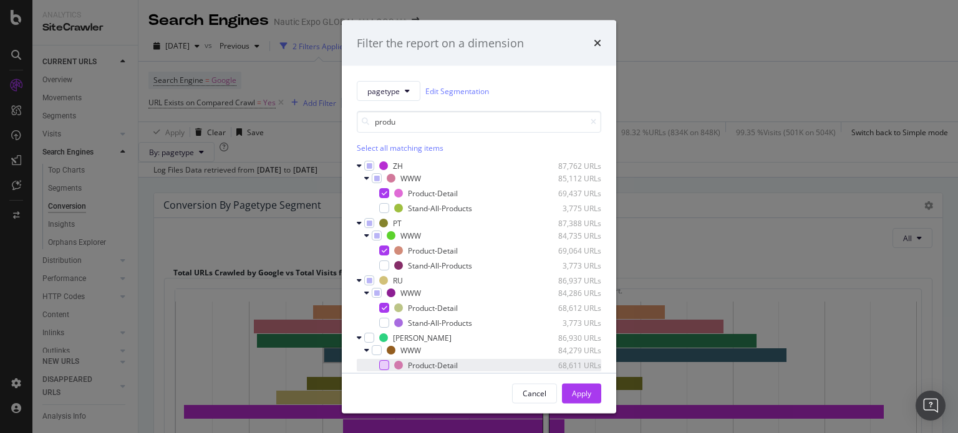
click at [382, 365] on div "modal" at bounding box center [384, 365] width 10 height 10
click at [581, 391] on div "Apply" at bounding box center [581, 393] width 19 height 11
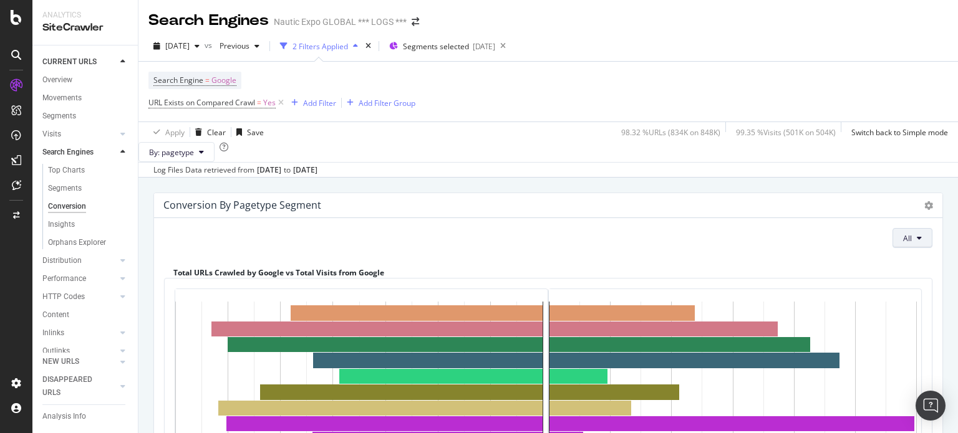
click at [903, 244] on span "All" at bounding box center [907, 238] width 9 height 11
click at [827, 256] on span "Indexable" at bounding box center [848, 258] width 51 height 11
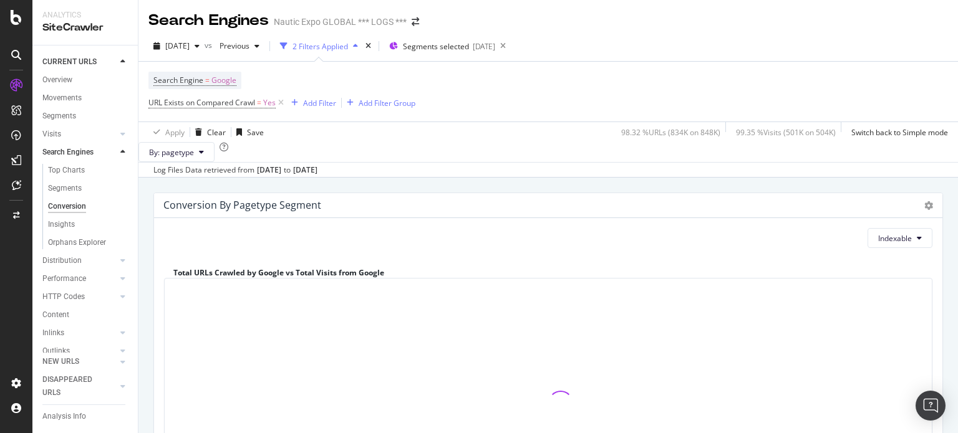
scroll to position [203, 0]
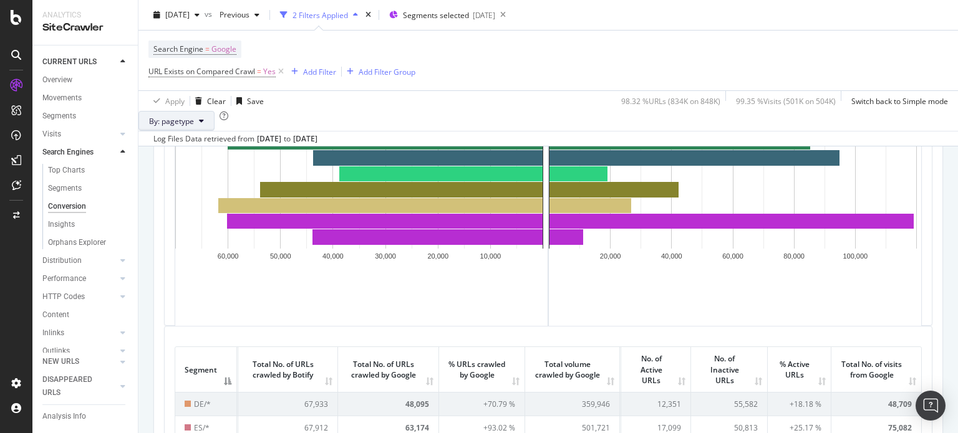
click at [214, 131] on button "By: pagetype" at bounding box center [176, 121] width 76 height 20
click at [294, 130] on div "By: pagetype" at bounding box center [547, 121] width 819 height 20
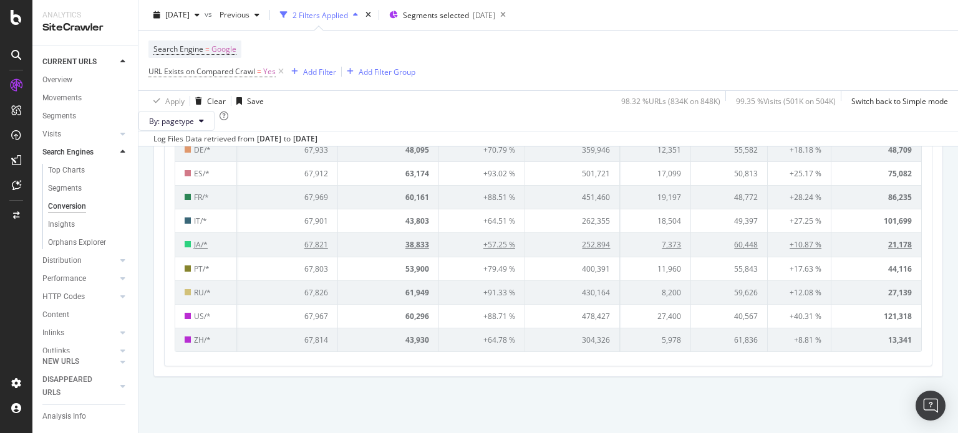
scroll to position [334, 0]
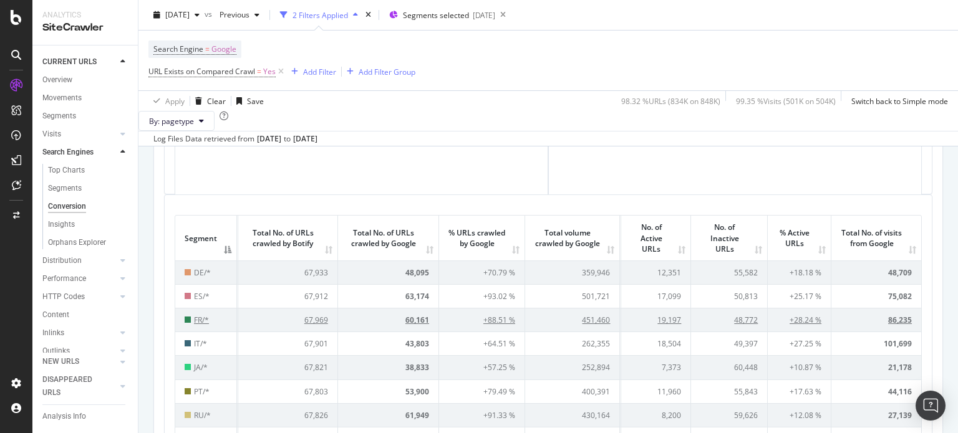
click at [203, 325] on span "FR/*" at bounding box center [201, 320] width 15 height 11
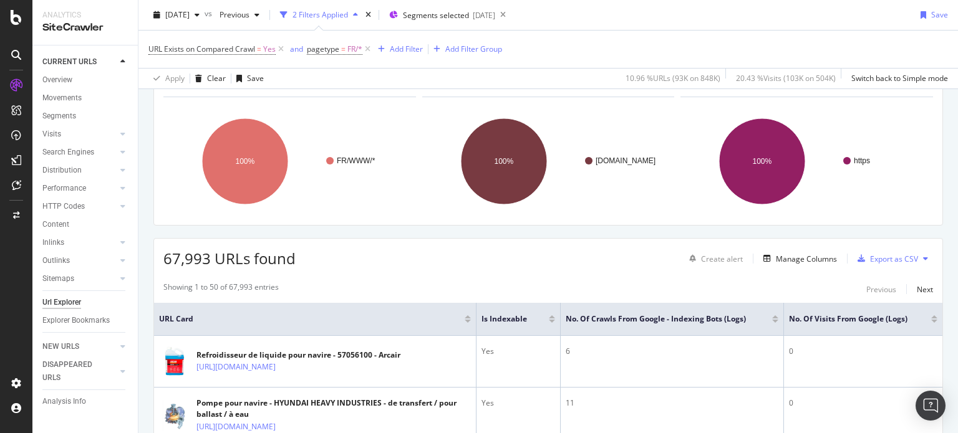
scroll to position [292, 0]
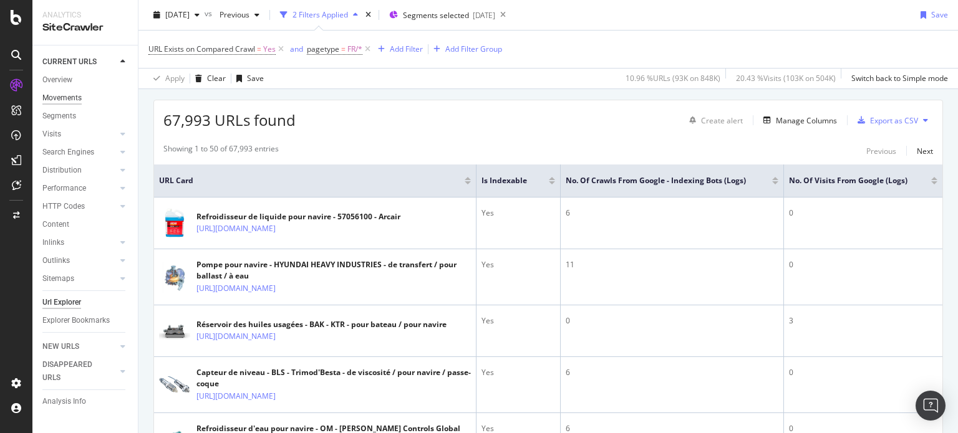
click at [61, 96] on div "Movements" at bounding box center [61, 98] width 39 height 13
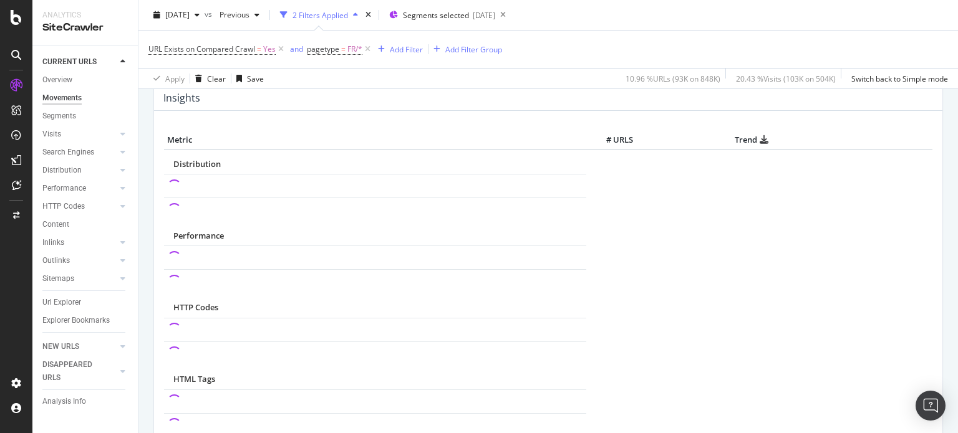
scroll to position [576, 0]
click at [61, 82] on div "Overview" at bounding box center [57, 80] width 30 height 13
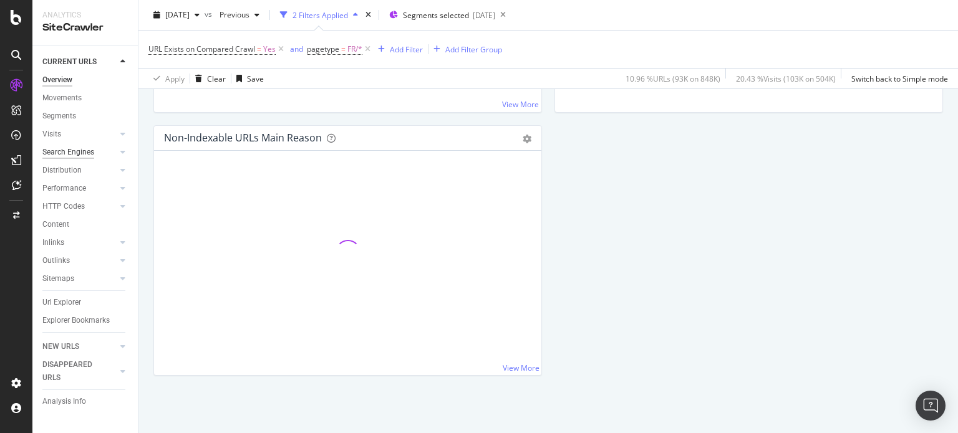
scroll to position [382, 0]
click at [60, 152] on div "Search Engines" at bounding box center [68, 152] width 52 height 13
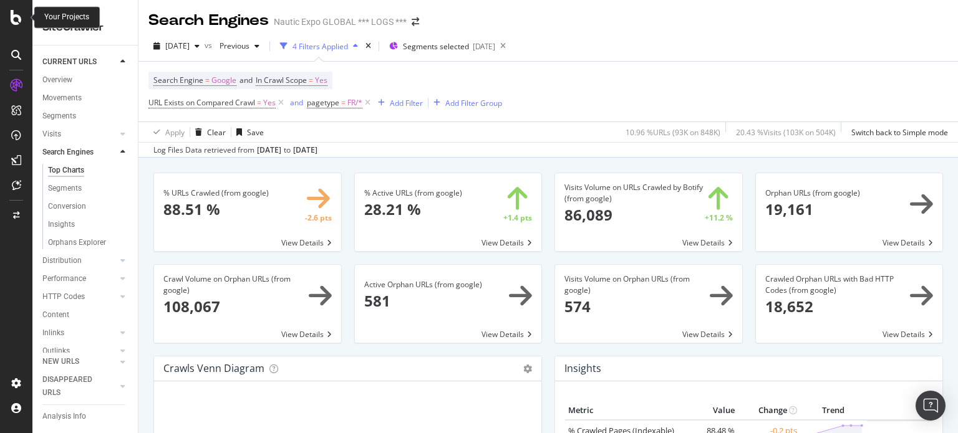
click at [15, 17] on icon at bounding box center [16, 17] width 11 height 15
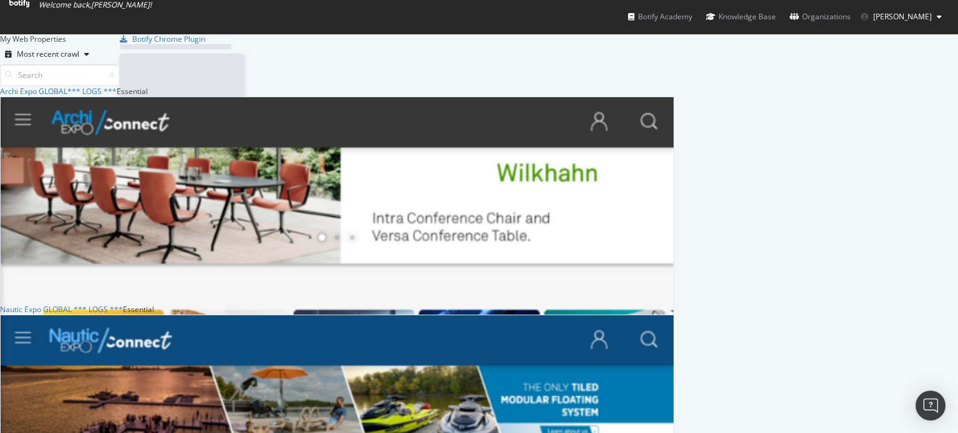
scroll to position [424, 938]
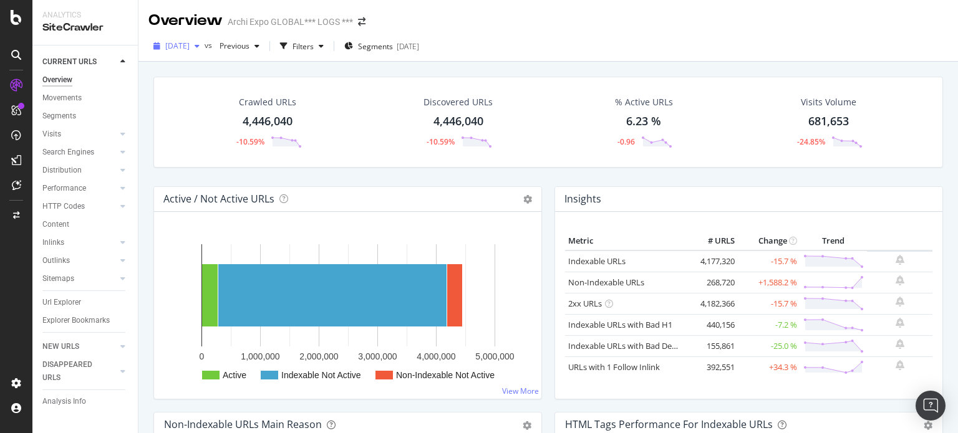
click at [190, 50] on span "[DATE]" at bounding box center [177, 46] width 24 height 11
click at [90, 154] on div "Search Engines" at bounding box center [68, 152] width 52 height 13
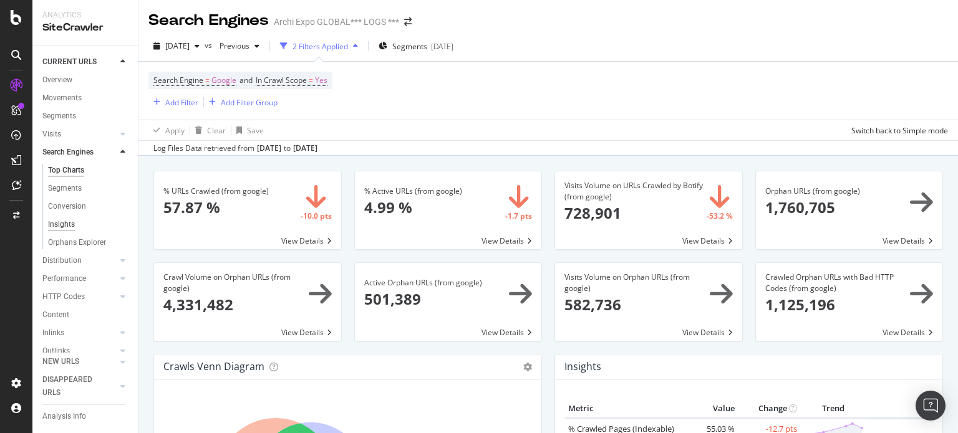
click at [66, 224] on div "Insights" at bounding box center [61, 224] width 27 height 13
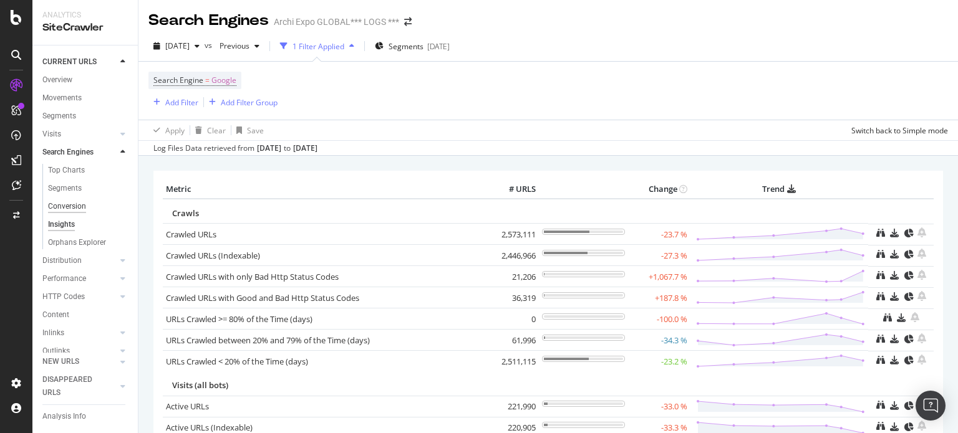
click at [69, 204] on div "Conversion" at bounding box center [67, 206] width 38 height 13
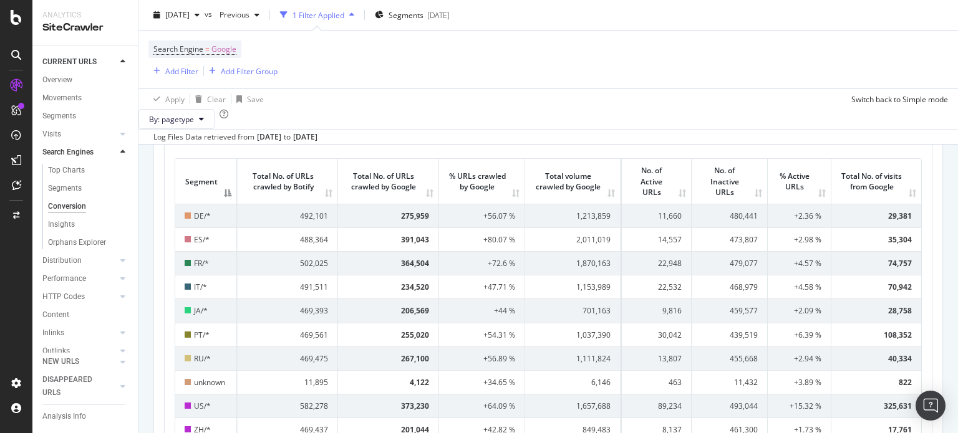
scroll to position [393, 0]
click at [69, 172] on div "Top Charts" at bounding box center [66, 170] width 37 height 13
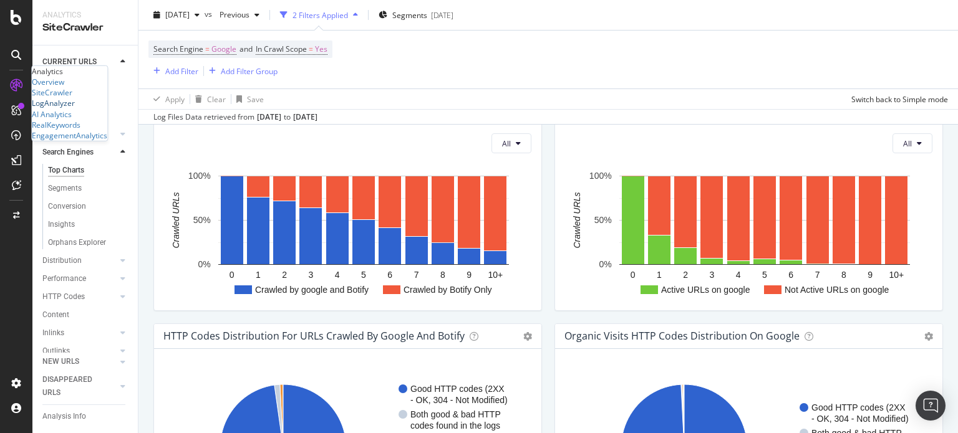
click at [75, 108] on div "LogAnalyzer" at bounding box center [53, 103] width 43 height 11
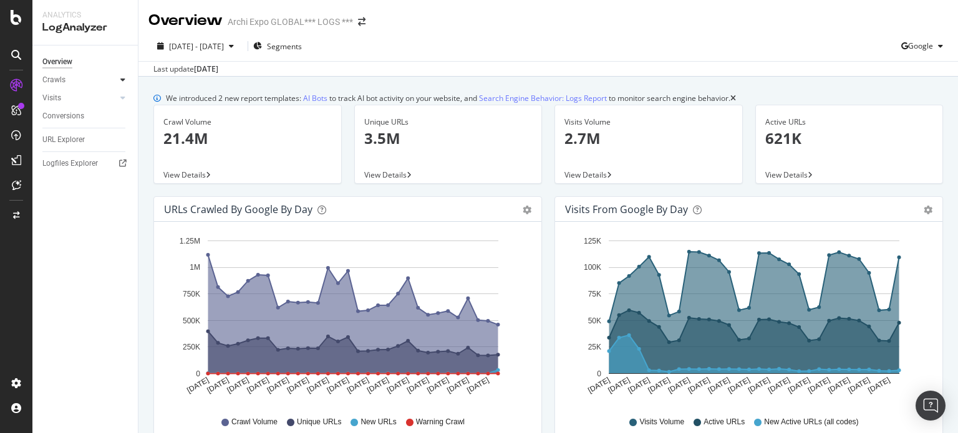
click at [121, 79] on icon at bounding box center [122, 79] width 5 height 7
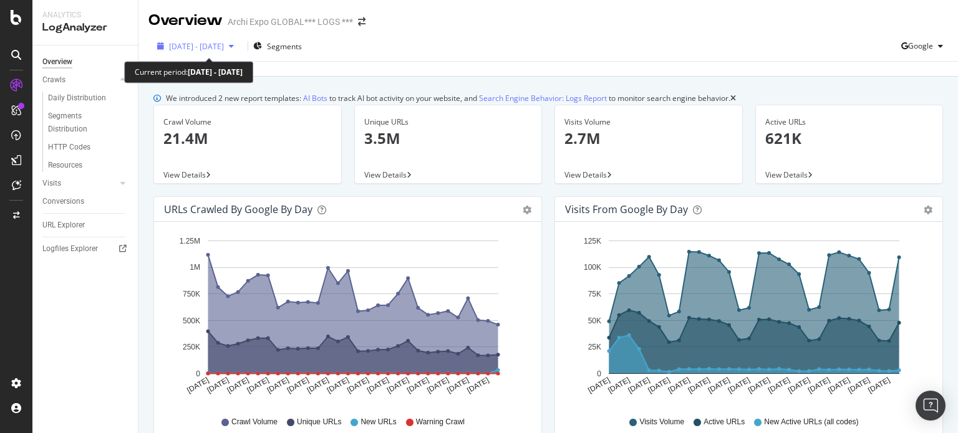
click at [224, 44] on span "[DATE] - [DATE]" at bounding box center [196, 46] width 55 height 11
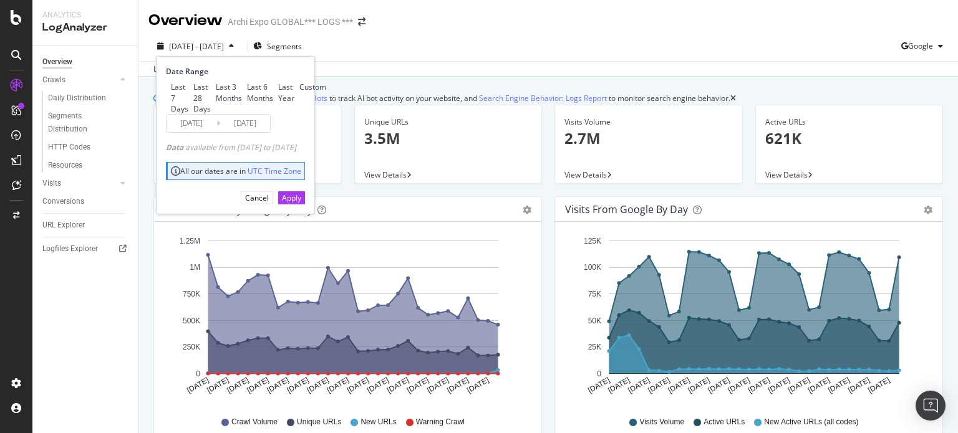
click at [211, 103] on div "Last 3 Months" at bounding box center [211, 92] width 0 height 21
type input "[DATE]"
click at [301, 203] on div "Apply" at bounding box center [291, 198] width 19 height 11
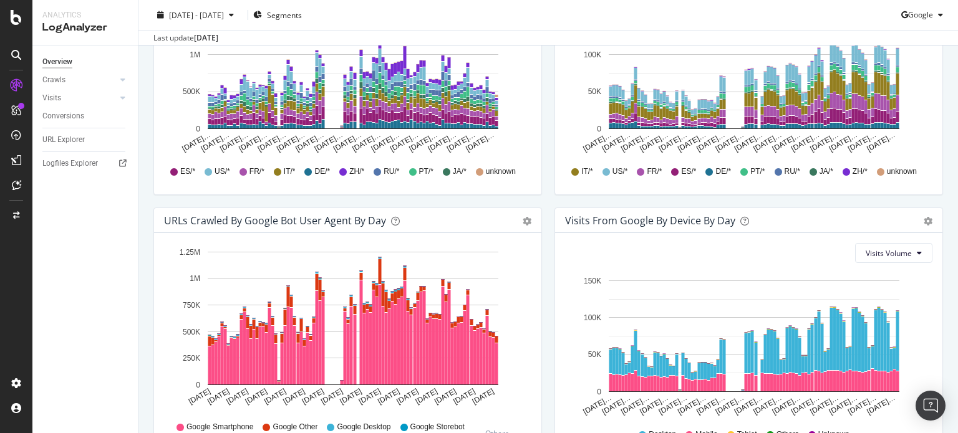
scroll to position [523, 0]
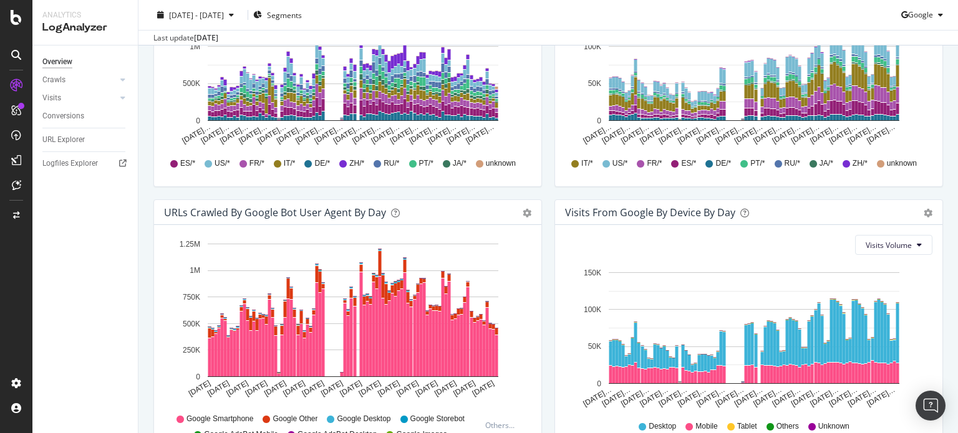
drag, startPoint x: 549, startPoint y: 235, endPoint x: 527, endPoint y: 208, distance: 34.2
click at [527, 200] on div "URLs Crawled by Google By Segment By Day Timeline (by Value) Table All Google B…" at bounding box center [347, 67] width 401 height 263
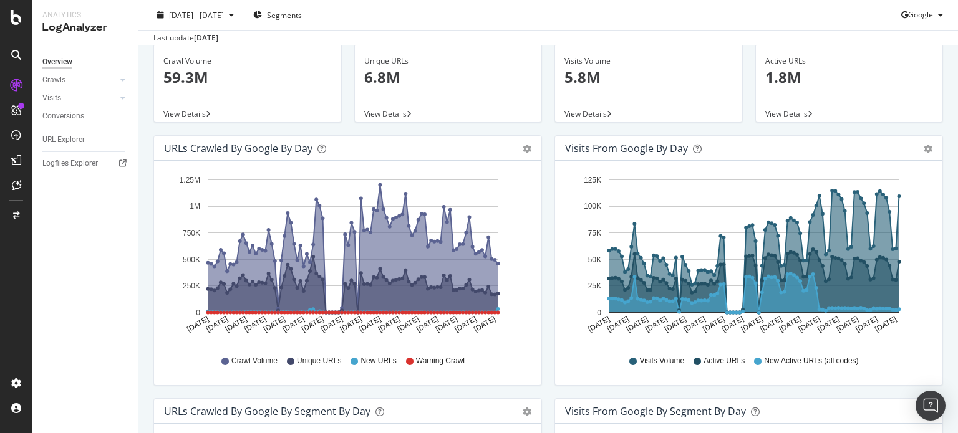
scroll to position [0, 0]
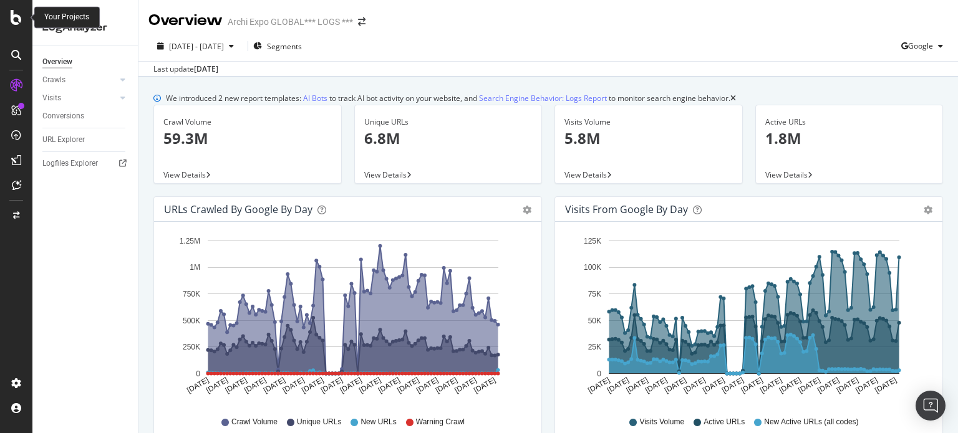
click at [16, 15] on icon at bounding box center [16, 17] width 11 height 15
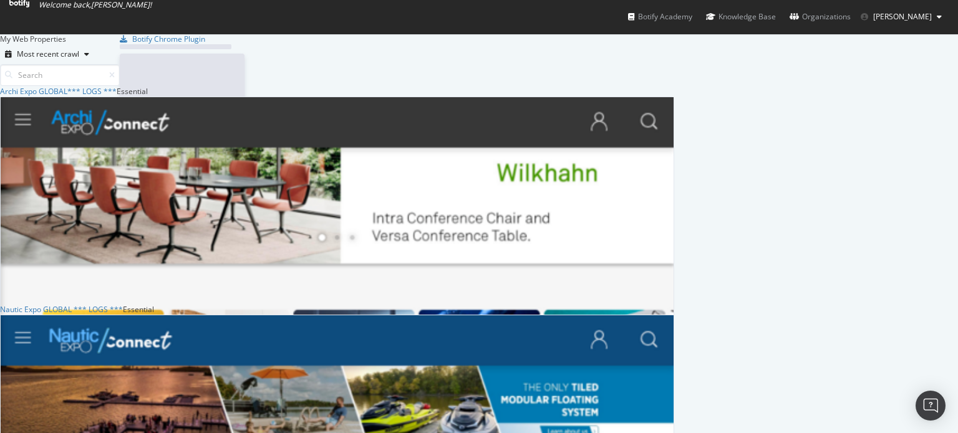
scroll to position [424, 938]
